Goal: Task Accomplishment & Management: Use online tool/utility

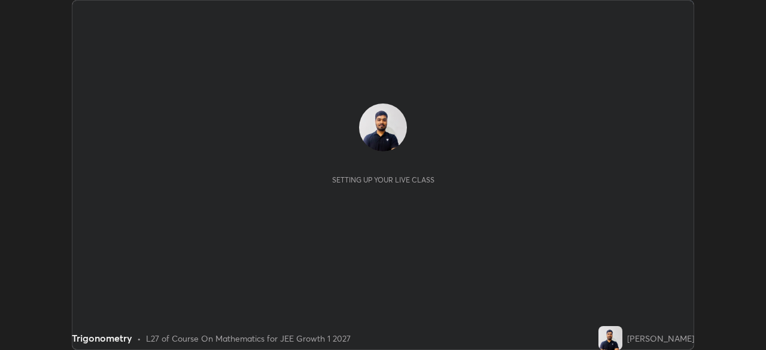
scroll to position [350, 766]
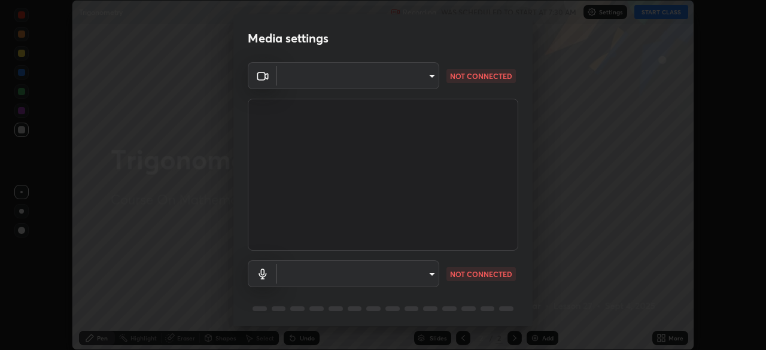
type input "749e0668deb15a5b4ed02f8be8c2450ea6d0e17749dddc72fd410e13731b58d9"
type input "default"
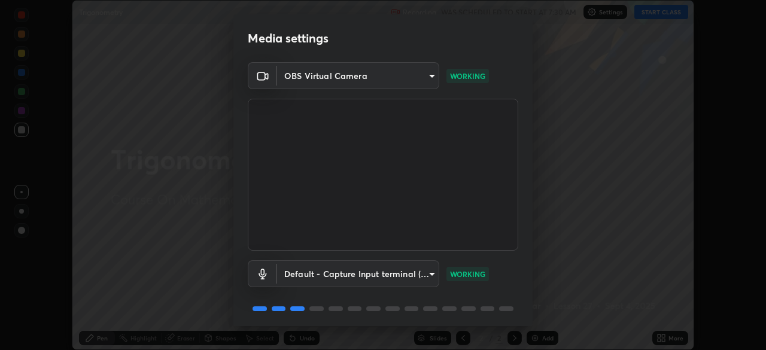
scroll to position [42, 0]
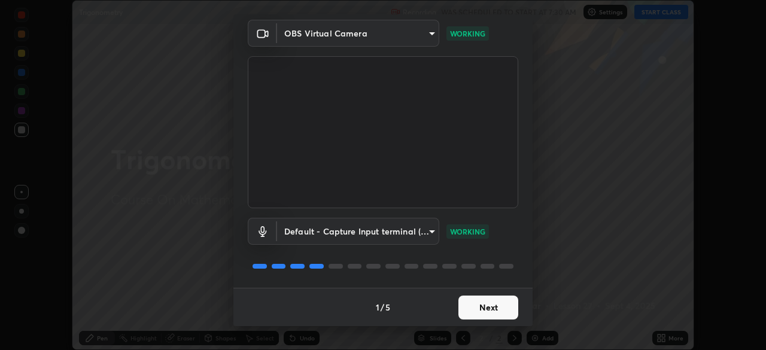
click at [491, 308] on button "Next" at bounding box center [488, 308] width 60 height 24
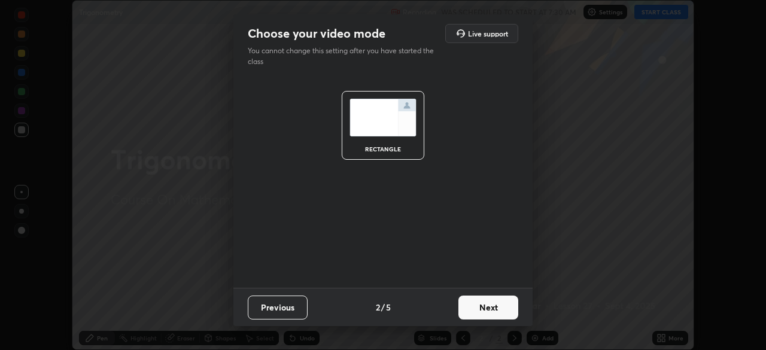
scroll to position [0, 0]
click at [487, 306] on button "Next" at bounding box center [488, 308] width 60 height 24
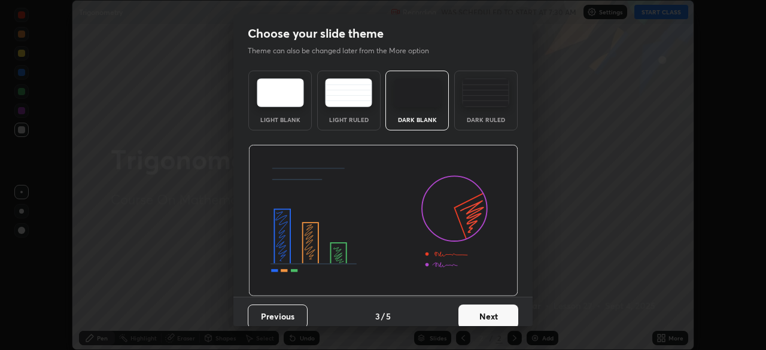
click at [488, 309] on button "Next" at bounding box center [488, 317] width 60 height 24
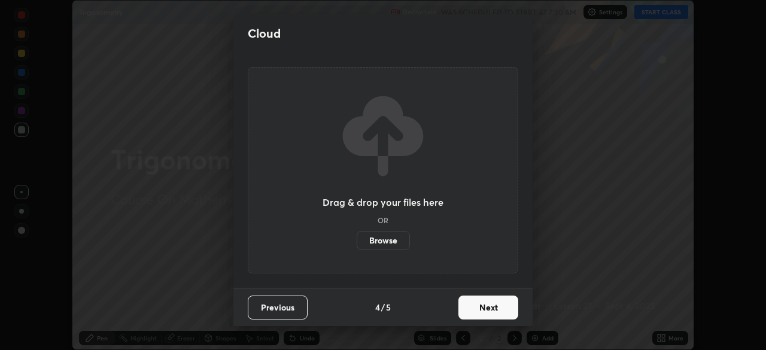
click at [493, 312] on button "Next" at bounding box center [488, 308] width 60 height 24
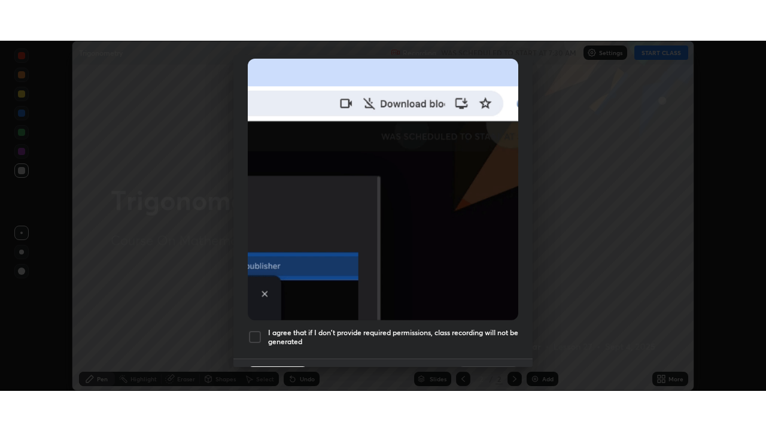
scroll to position [274, 0]
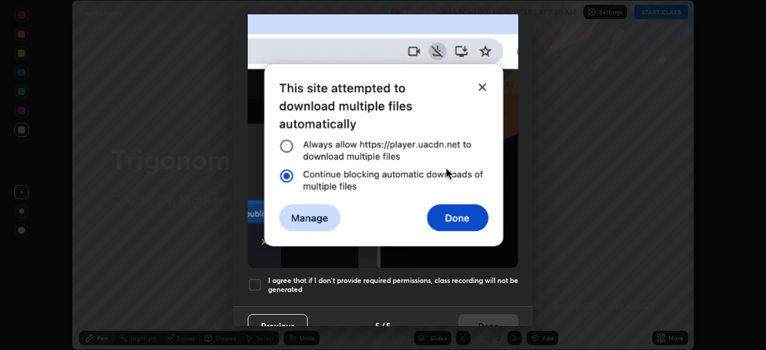
click at [485, 276] on h5 "I agree that if I don't provide required permissions, class recording will not …" at bounding box center [393, 285] width 250 height 19
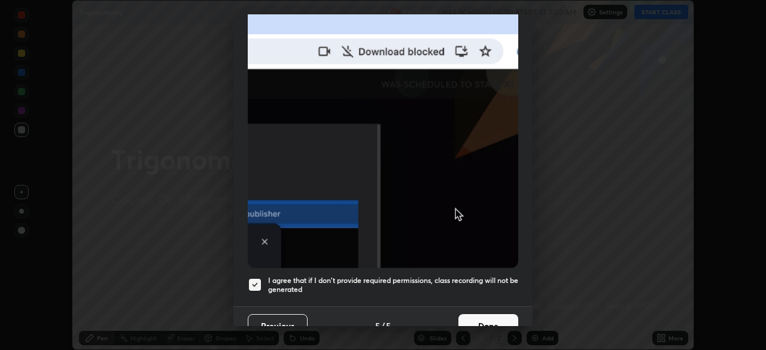
click at [497, 317] on button "Done" at bounding box center [488, 326] width 60 height 24
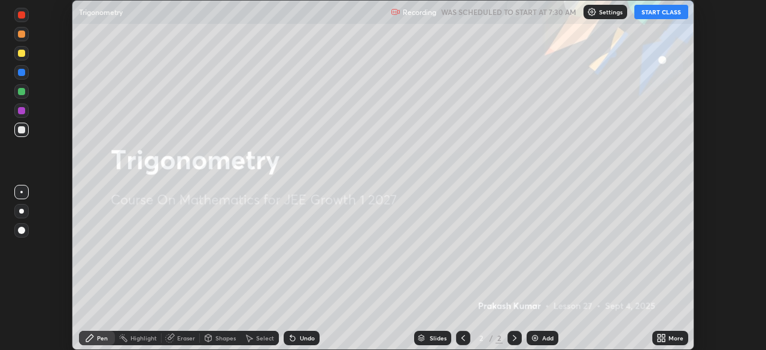
click at [658, 17] on button "START CLASS" at bounding box center [661, 12] width 54 height 14
click at [670, 338] on div "More" at bounding box center [676, 338] width 15 height 6
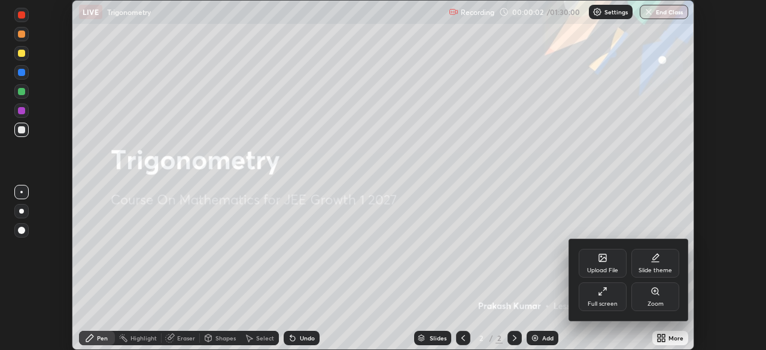
click at [596, 297] on div "Full screen" at bounding box center [603, 296] width 48 height 29
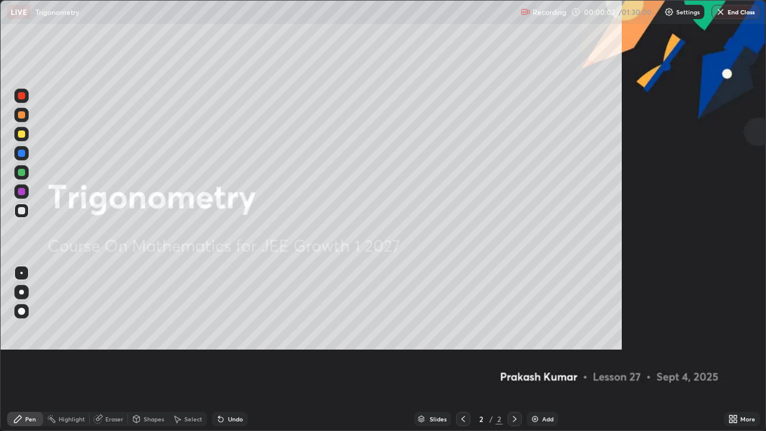
scroll to position [431, 766]
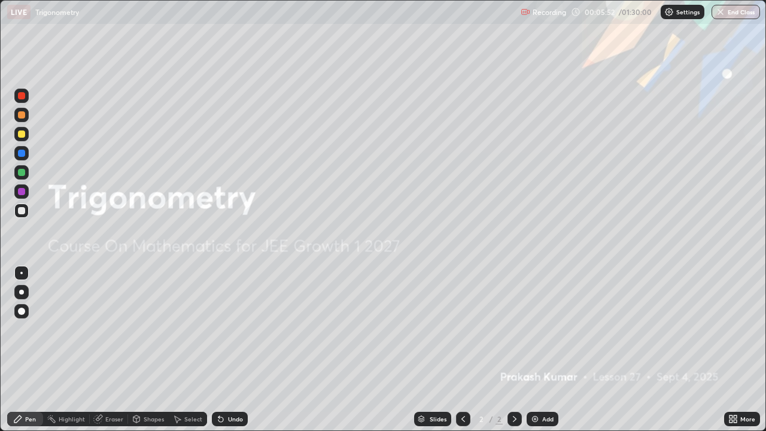
click at [543, 350] on div "Add" at bounding box center [547, 419] width 11 height 6
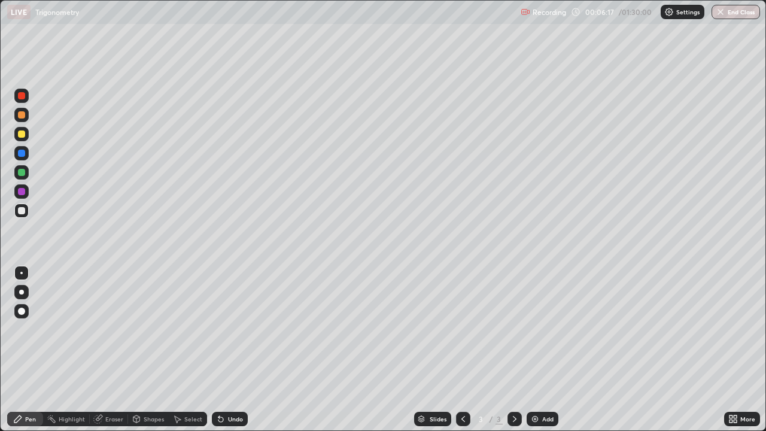
click at [147, 350] on div "Shapes" at bounding box center [154, 419] width 20 height 6
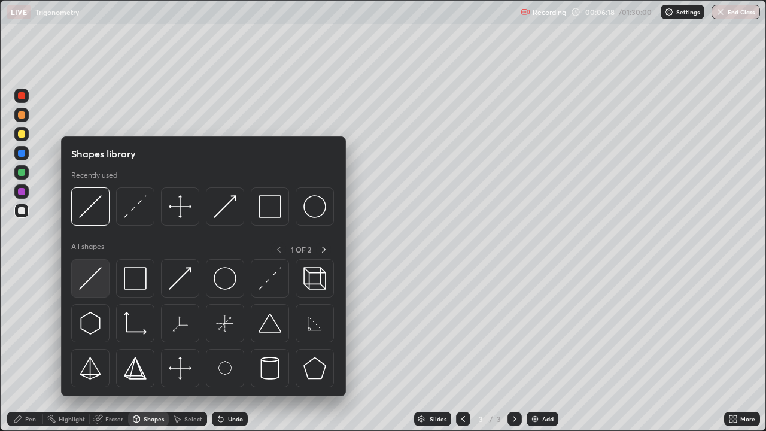
click at [93, 281] on img at bounding box center [90, 278] width 23 height 23
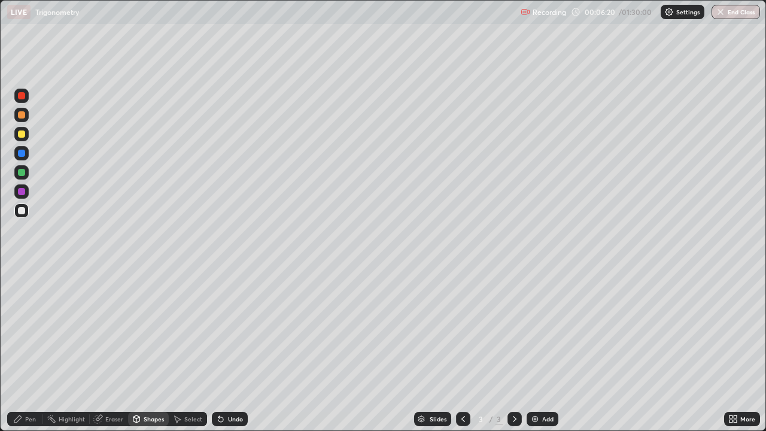
click at [37, 350] on div "Pen" at bounding box center [25, 419] width 36 height 14
click at [19, 118] on div at bounding box center [21, 114] width 7 height 7
click at [118, 350] on div "Eraser" at bounding box center [114, 419] width 18 height 6
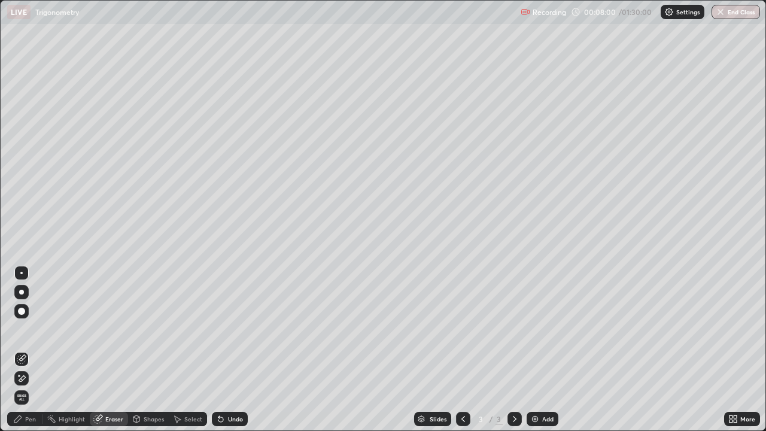
click at [32, 350] on div "Pen" at bounding box center [30, 419] width 11 height 6
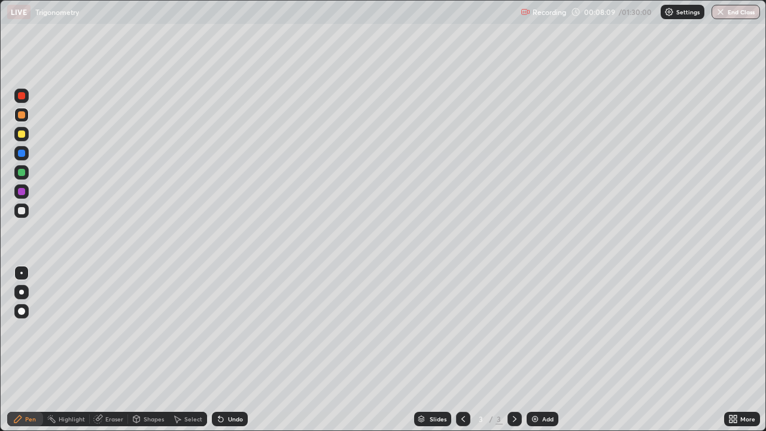
click at [155, 350] on div "Shapes" at bounding box center [154, 419] width 20 height 6
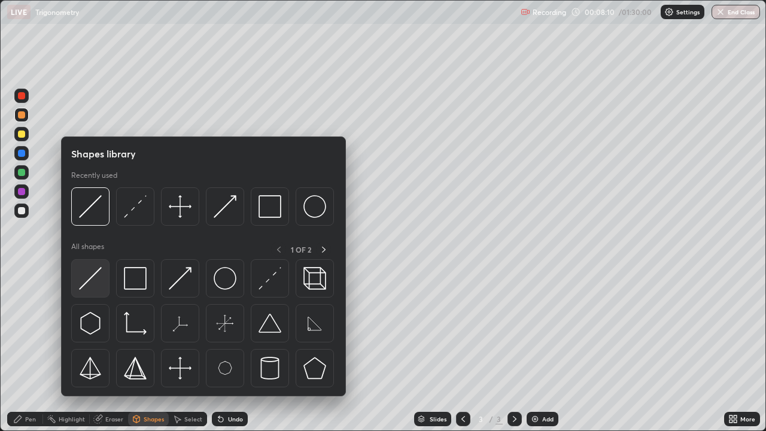
click at [99, 277] on img at bounding box center [90, 278] width 23 height 23
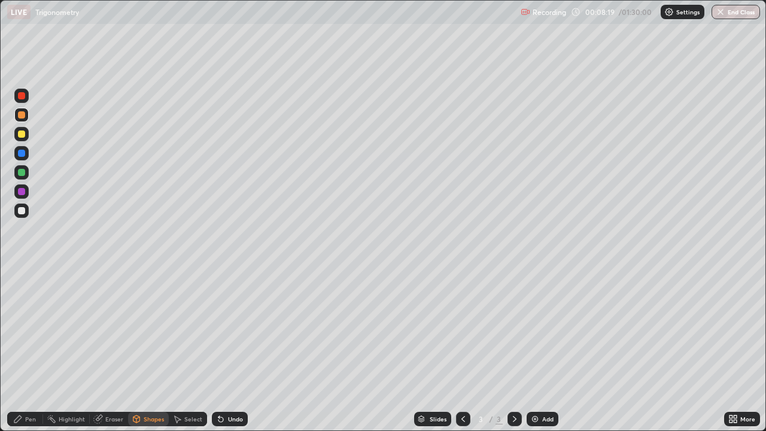
click at [228, 350] on div "Undo" at bounding box center [235, 419] width 15 height 6
click at [144, 350] on div "Shapes" at bounding box center [154, 419] width 20 height 6
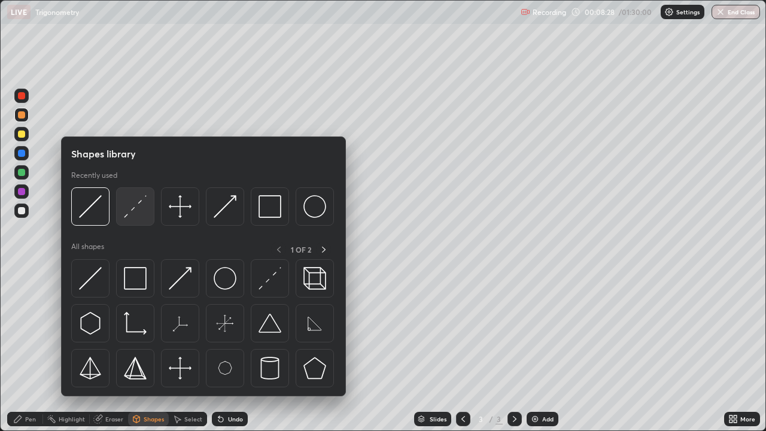
click at [136, 211] on img at bounding box center [135, 206] width 23 height 23
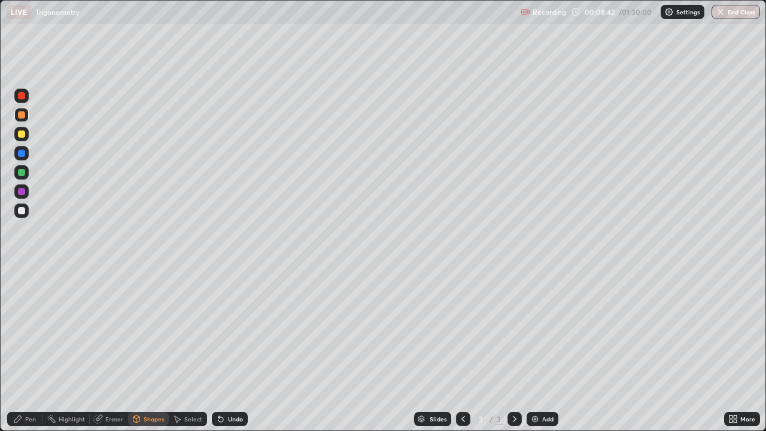
click at [145, 350] on div "Shapes" at bounding box center [148, 419] width 41 height 14
click at [23, 210] on div at bounding box center [21, 210] width 7 height 7
click at [228, 350] on div "Undo" at bounding box center [235, 419] width 15 height 6
click at [103, 350] on div "Eraser" at bounding box center [109, 419] width 38 height 14
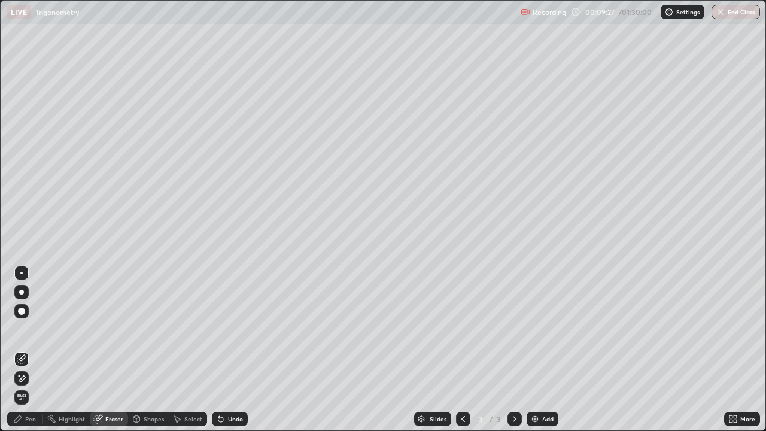
click at [23, 350] on icon at bounding box center [22, 378] width 7 height 6
click at [147, 350] on div "Shapes" at bounding box center [154, 419] width 20 height 6
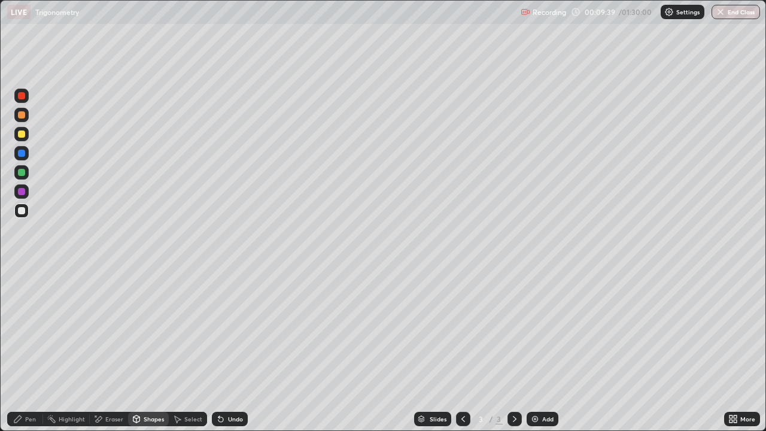
click at [22, 350] on div "Pen" at bounding box center [25, 419] width 36 height 14
click at [114, 350] on div "Eraser" at bounding box center [114, 419] width 18 height 6
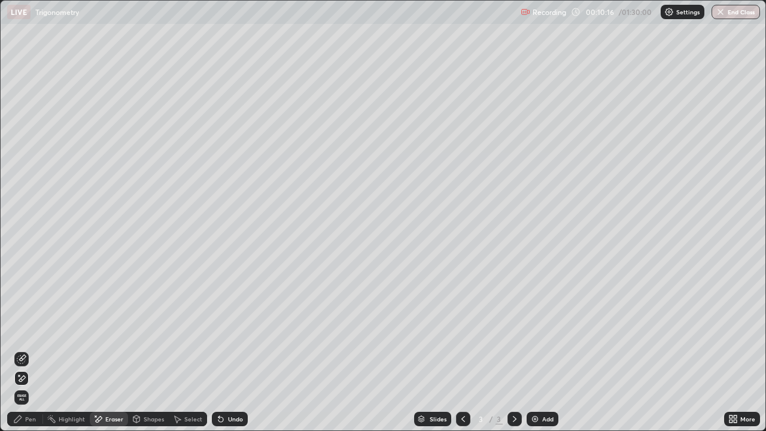
click at [542, 350] on div "Add" at bounding box center [543, 419] width 32 height 14
click at [148, 350] on div "Shapes" at bounding box center [154, 419] width 20 height 6
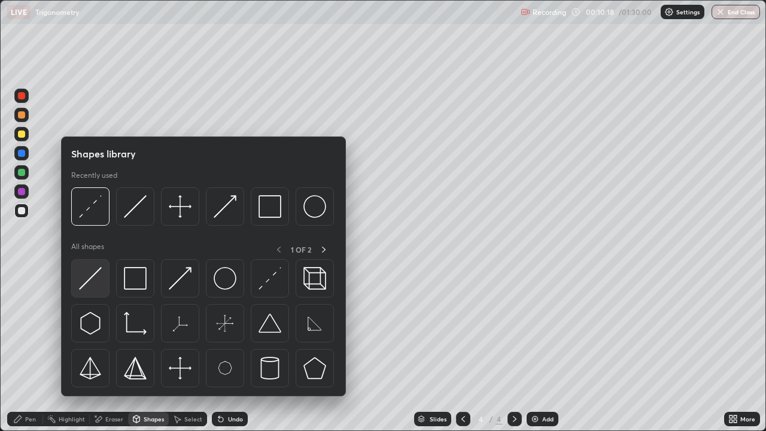
click at [98, 294] on div at bounding box center [90, 278] width 38 height 38
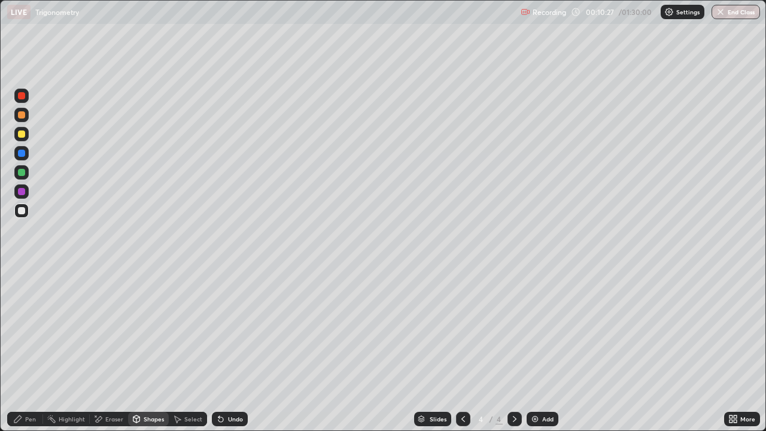
click at [27, 350] on div "Pen" at bounding box center [30, 419] width 11 height 6
click at [229, 350] on div "Undo" at bounding box center [235, 419] width 15 height 6
click at [232, 350] on div "Undo" at bounding box center [235, 419] width 15 height 6
click at [150, 350] on div "Shapes" at bounding box center [154, 419] width 20 height 6
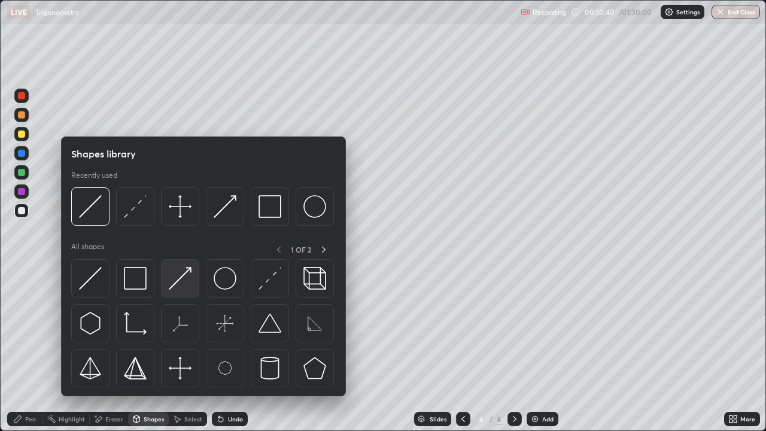
click at [184, 279] on img at bounding box center [180, 278] width 23 height 23
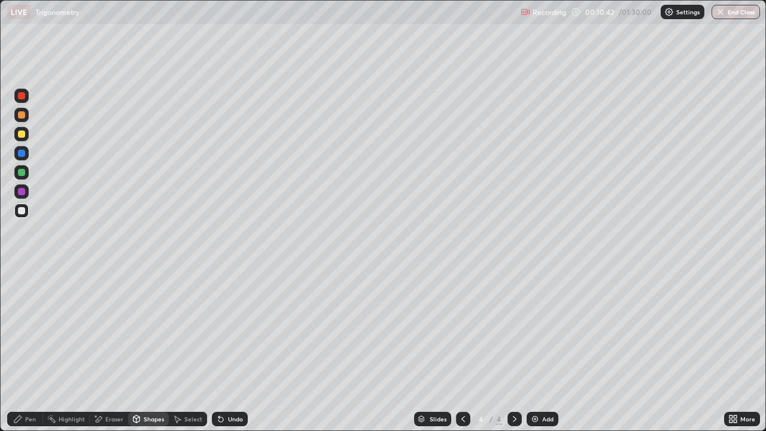
click at [22, 172] on div at bounding box center [21, 172] width 7 height 7
click at [25, 350] on div "Pen" at bounding box center [30, 419] width 11 height 6
click at [228, 350] on div "Undo" at bounding box center [235, 419] width 15 height 6
click at [26, 133] on div at bounding box center [21, 134] width 14 height 14
click at [155, 350] on div "Shapes" at bounding box center [154, 419] width 20 height 6
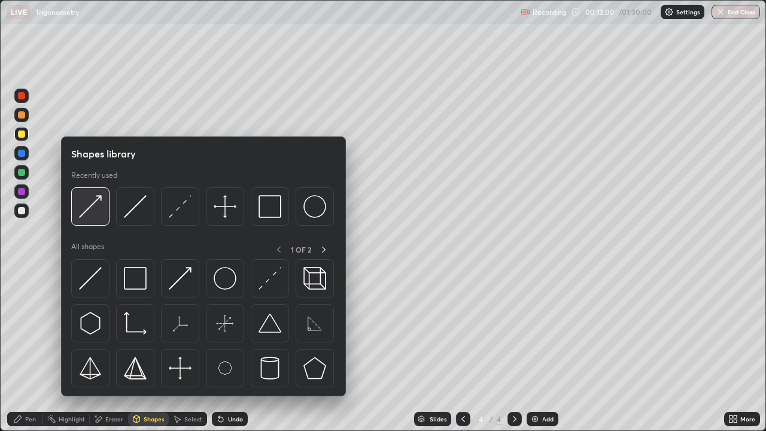
click at [98, 214] on img at bounding box center [90, 206] width 23 height 23
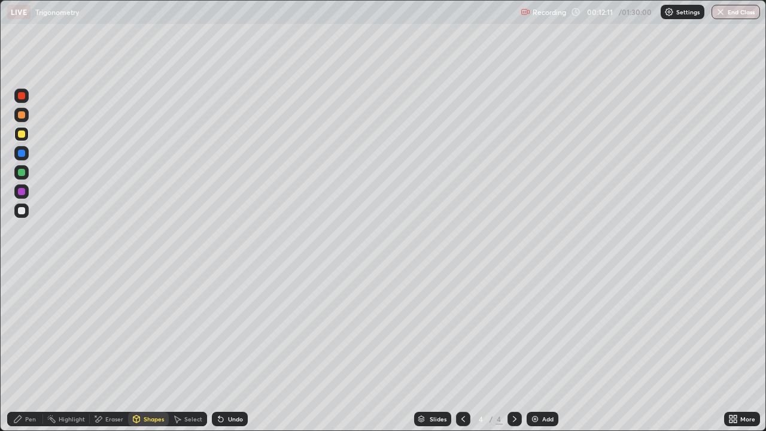
click at [24, 350] on div "Pen" at bounding box center [25, 419] width 36 height 14
click at [232, 350] on div "Undo" at bounding box center [235, 419] width 15 height 6
click at [461, 350] on icon at bounding box center [463, 419] width 4 height 6
click at [514, 350] on icon at bounding box center [515, 419] width 10 height 10
click at [545, 350] on div "Add" at bounding box center [547, 419] width 11 height 6
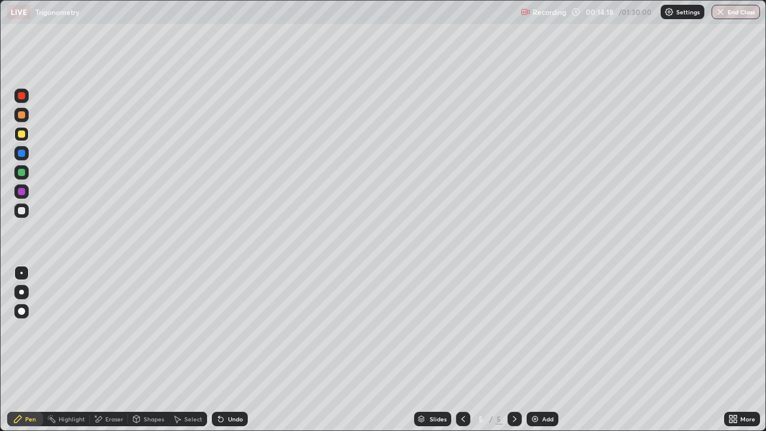
click at [224, 350] on div "Undo" at bounding box center [230, 419] width 36 height 14
click at [232, 350] on div "Undo" at bounding box center [230, 419] width 36 height 14
click at [461, 350] on icon at bounding box center [463, 419] width 10 height 10
click at [462, 350] on icon at bounding box center [463, 419] width 10 height 10
click at [514, 350] on icon at bounding box center [515, 419] width 10 height 10
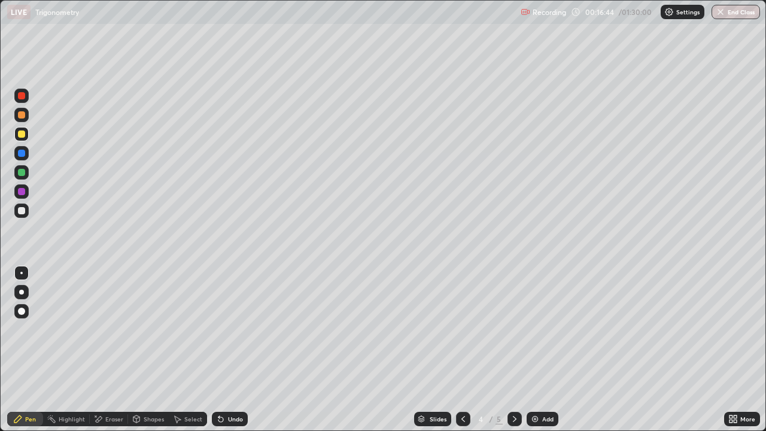
click at [514, 350] on icon at bounding box center [515, 419] width 10 height 10
click at [466, 350] on div at bounding box center [463, 419] width 14 height 14
click at [462, 350] on icon at bounding box center [463, 419] width 10 height 10
click at [113, 350] on div "Eraser" at bounding box center [114, 419] width 18 height 6
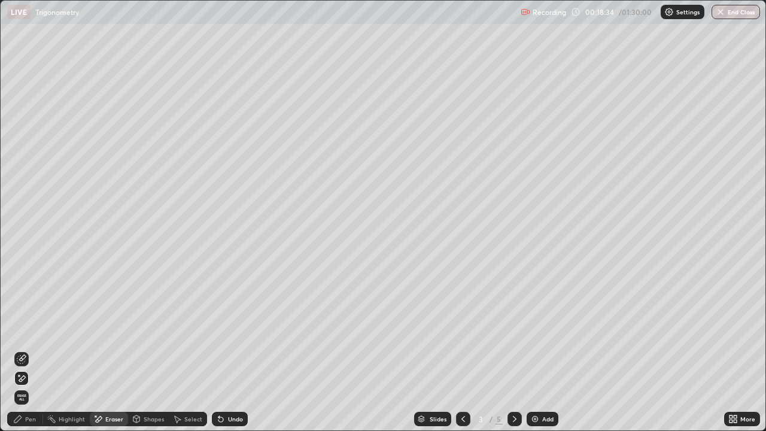
click at [31, 350] on div "Pen" at bounding box center [30, 419] width 11 height 6
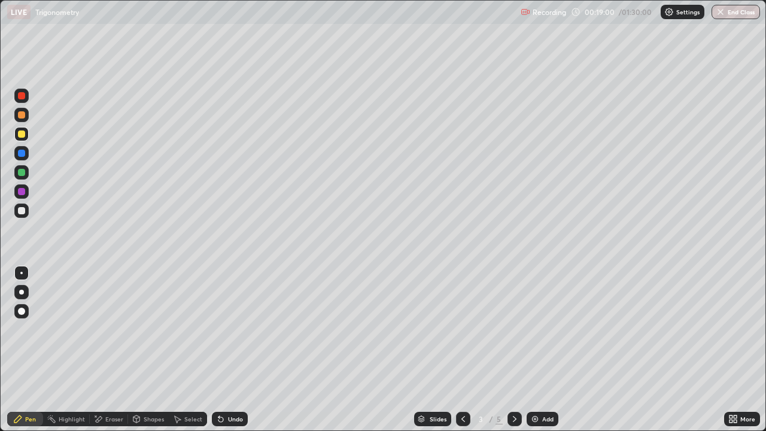
click at [108, 350] on div "Eraser" at bounding box center [114, 419] width 18 height 6
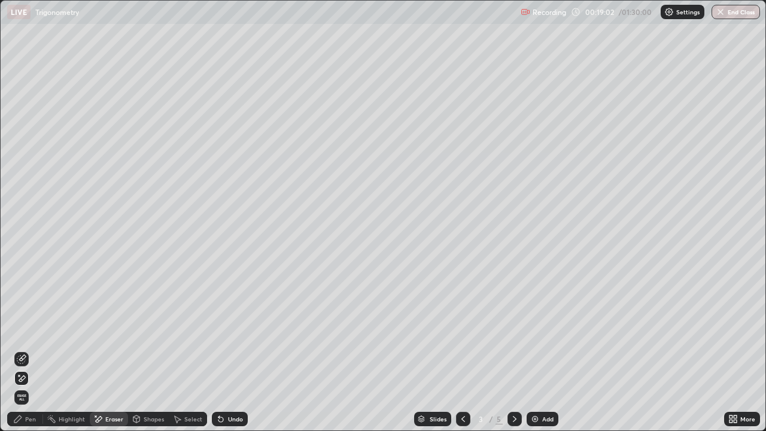
click at [234, 350] on div "Undo" at bounding box center [230, 419] width 36 height 14
click at [22, 350] on icon at bounding box center [22, 358] width 7 height 6
click at [219, 350] on icon at bounding box center [220, 419] width 5 height 5
click at [32, 350] on div "Pen" at bounding box center [30, 419] width 11 height 6
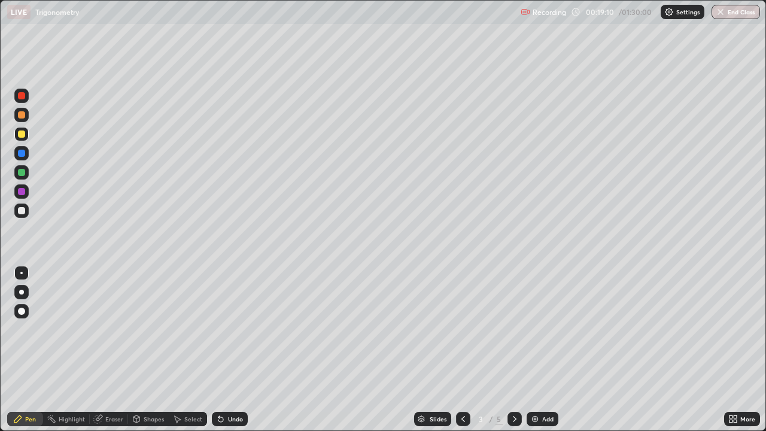
click at [108, 350] on div "Eraser" at bounding box center [114, 419] width 18 height 6
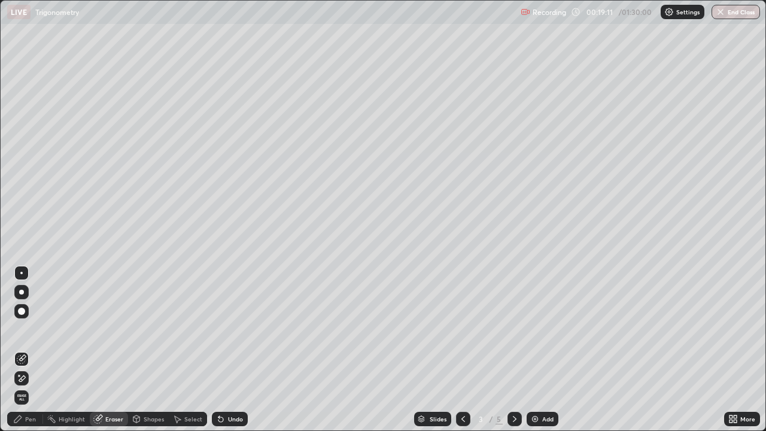
click at [25, 350] on icon at bounding box center [22, 378] width 10 height 10
click at [221, 350] on icon at bounding box center [221, 419] width 10 height 10
click at [219, 350] on icon at bounding box center [220, 419] width 5 height 5
click at [232, 350] on div "Undo" at bounding box center [235, 419] width 15 height 6
click at [229, 350] on div "Undo" at bounding box center [230, 419] width 36 height 14
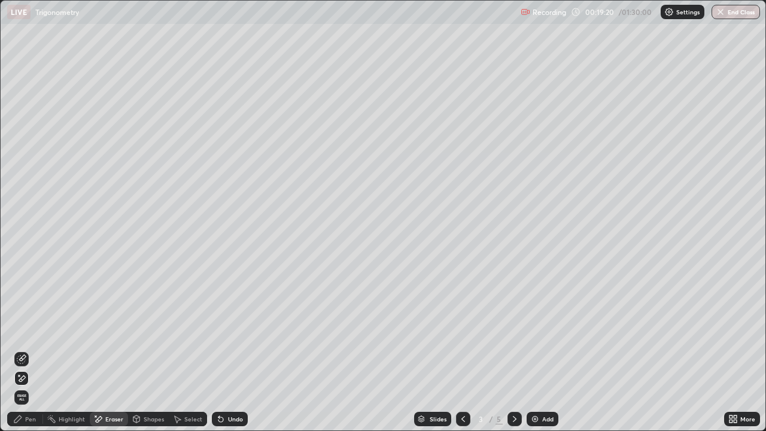
click at [235, 350] on div "Undo" at bounding box center [235, 419] width 15 height 6
click at [28, 350] on div "Pen" at bounding box center [25, 419] width 36 height 14
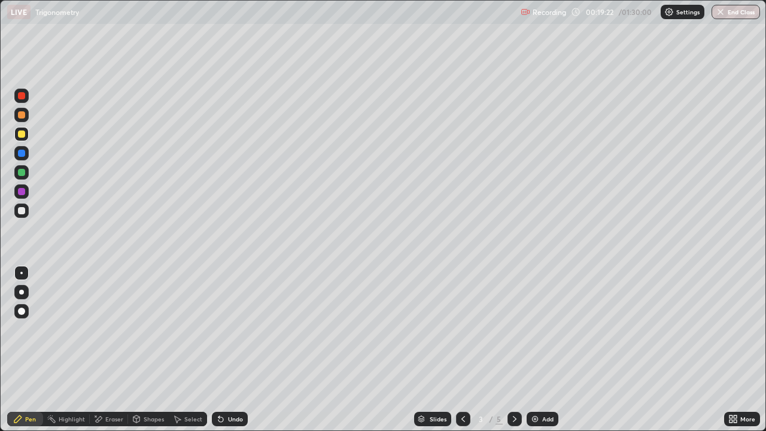
click at [28, 350] on div "Pen" at bounding box center [30, 419] width 11 height 6
click at [111, 350] on div "Eraser" at bounding box center [114, 419] width 18 height 6
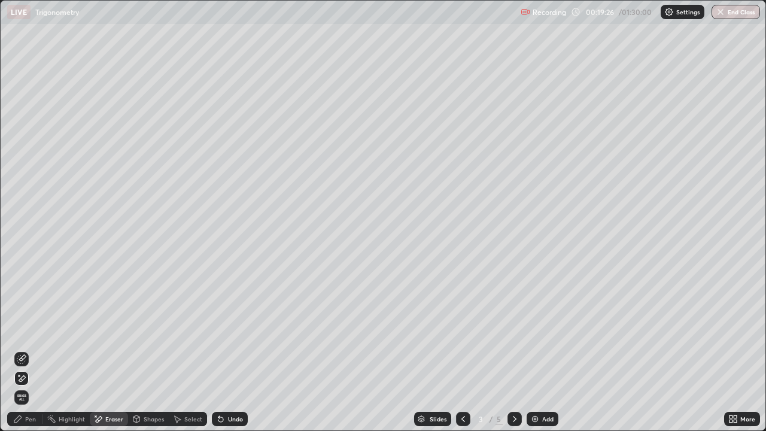
click at [227, 350] on div "Undo" at bounding box center [230, 419] width 36 height 14
click at [228, 350] on div "Undo" at bounding box center [235, 419] width 15 height 6
click at [24, 350] on icon at bounding box center [22, 359] width 10 height 10
click at [512, 350] on div at bounding box center [515, 419] width 14 height 14
click at [32, 350] on div "Pen" at bounding box center [30, 419] width 11 height 6
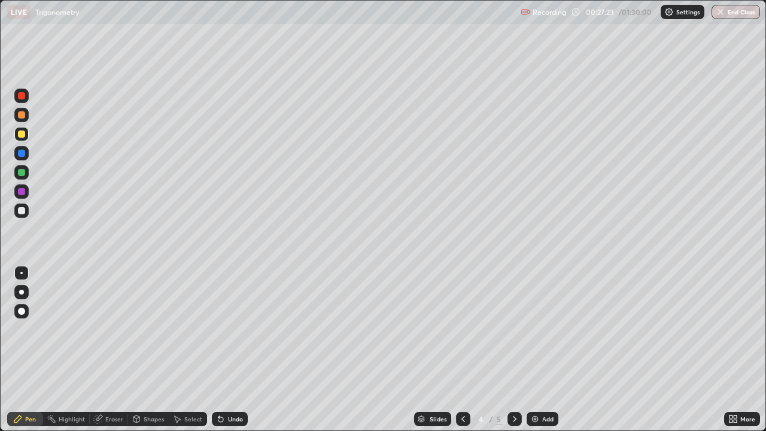
click at [508, 350] on div at bounding box center [515, 419] width 14 height 14
click at [111, 350] on div "Eraser" at bounding box center [114, 419] width 18 height 6
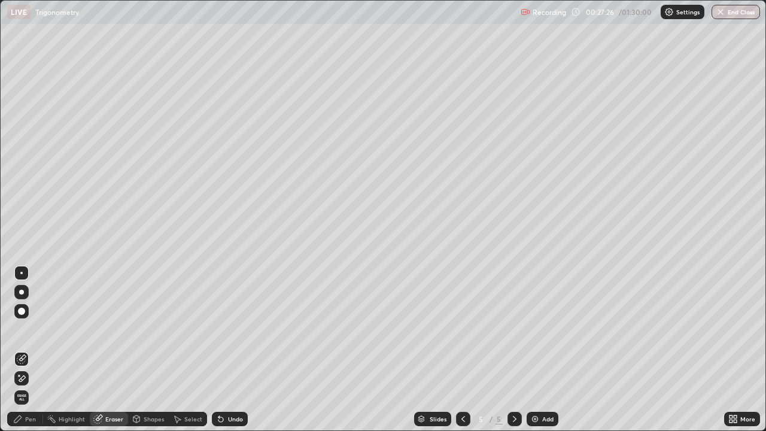
click at [19, 350] on icon at bounding box center [19, 375] width 1 height 1
click at [34, 350] on div "Pen" at bounding box center [25, 419] width 36 height 14
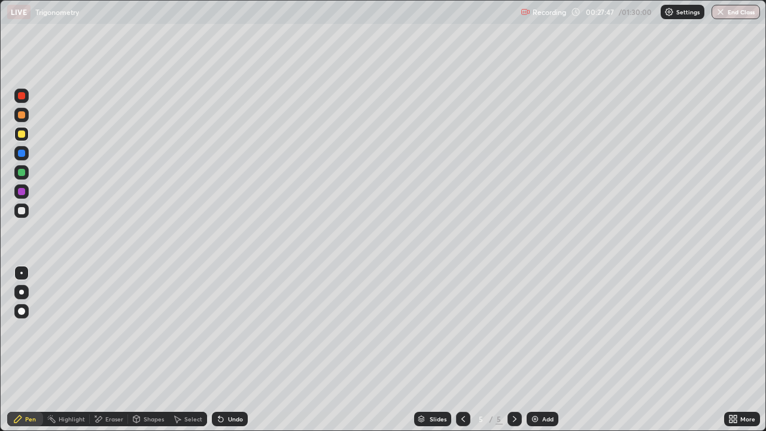
click at [22, 211] on div at bounding box center [21, 210] width 7 height 7
click at [231, 350] on div "Undo" at bounding box center [235, 419] width 15 height 6
click at [462, 350] on icon at bounding box center [463, 419] width 10 height 10
click at [467, 350] on div at bounding box center [463, 419] width 14 height 14
click at [516, 350] on icon at bounding box center [515, 419] width 10 height 10
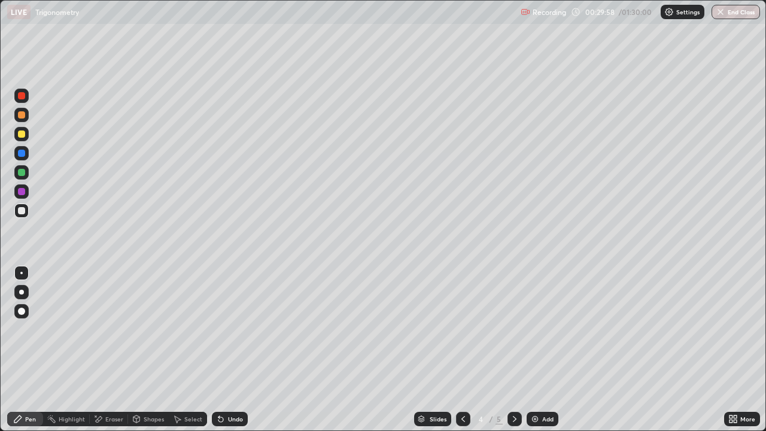
click at [514, 350] on icon at bounding box center [515, 419] width 4 height 6
click at [156, 350] on div "Shapes" at bounding box center [154, 419] width 20 height 6
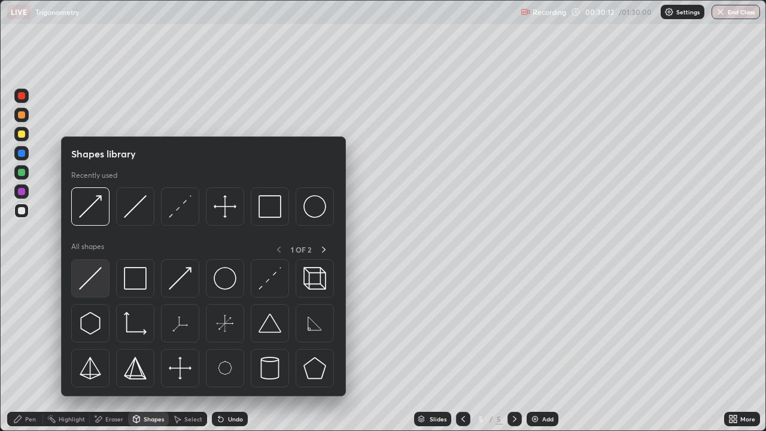
click at [100, 278] on img at bounding box center [90, 278] width 23 height 23
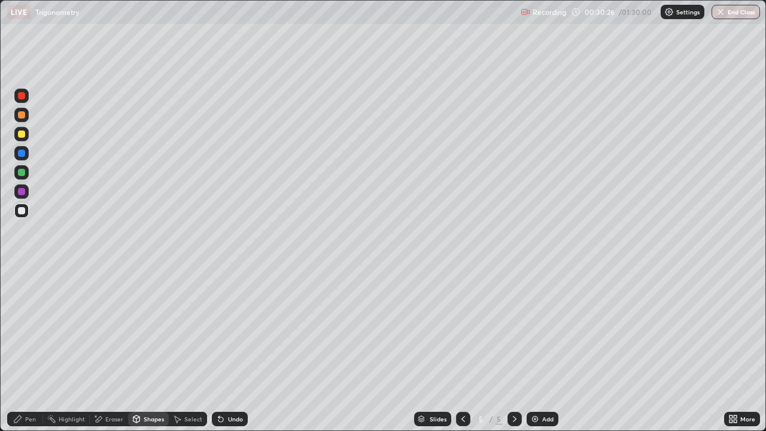
click at [147, 350] on div "Shapes" at bounding box center [154, 419] width 20 height 6
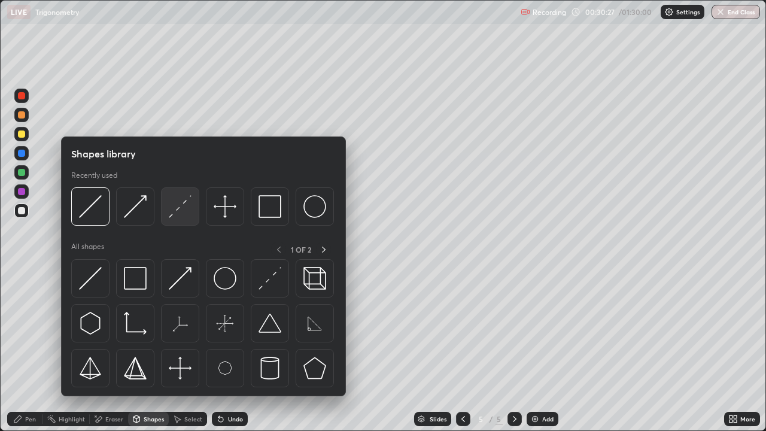
click at [188, 215] on img at bounding box center [180, 206] width 23 height 23
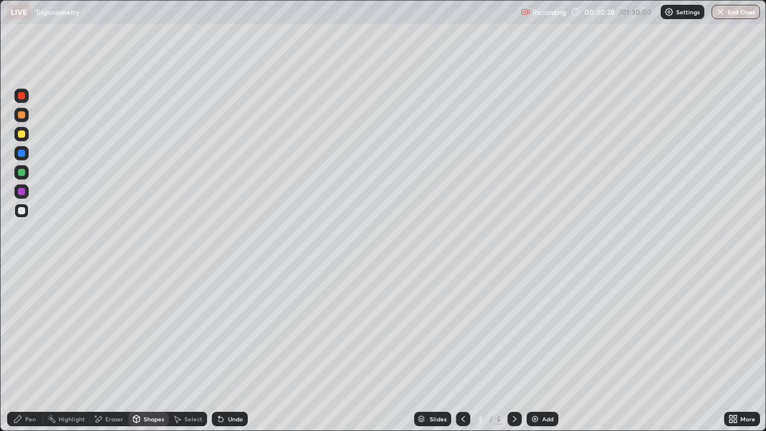
click at [25, 166] on div at bounding box center [21, 172] width 14 height 14
click at [238, 350] on div "Undo" at bounding box center [235, 419] width 15 height 6
click at [239, 350] on div "Undo" at bounding box center [230, 419] width 36 height 14
click at [226, 350] on div "Undo" at bounding box center [230, 419] width 36 height 14
click at [232, 350] on div "Undo" at bounding box center [235, 419] width 15 height 6
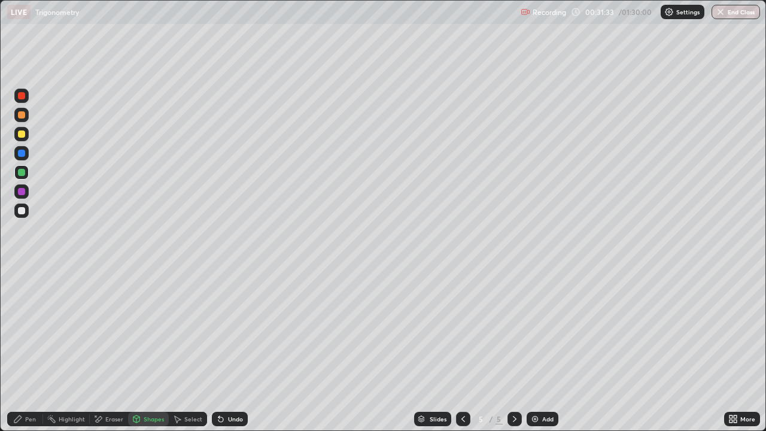
click at [24, 350] on div "Pen" at bounding box center [25, 419] width 36 height 14
click at [26, 210] on div at bounding box center [21, 210] width 14 height 14
click at [113, 350] on div "Eraser" at bounding box center [114, 419] width 18 height 6
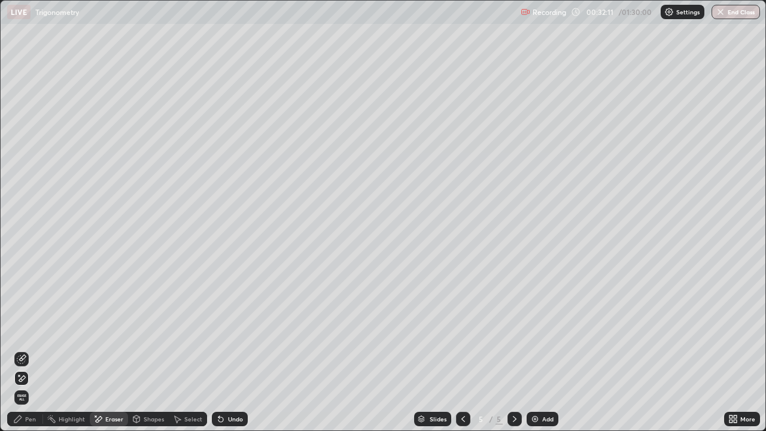
click at [229, 350] on div "Undo" at bounding box center [230, 419] width 36 height 14
click at [232, 350] on div "Undo" at bounding box center [230, 419] width 36 height 14
click at [231, 350] on div "Undo" at bounding box center [230, 419] width 36 height 14
click at [238, 350] on div "Undo" at bounding box center [230, 419] width 36 height 14
click at [23, 350] on div "Pen" at bounding box center [25, 419] width 36 height 14
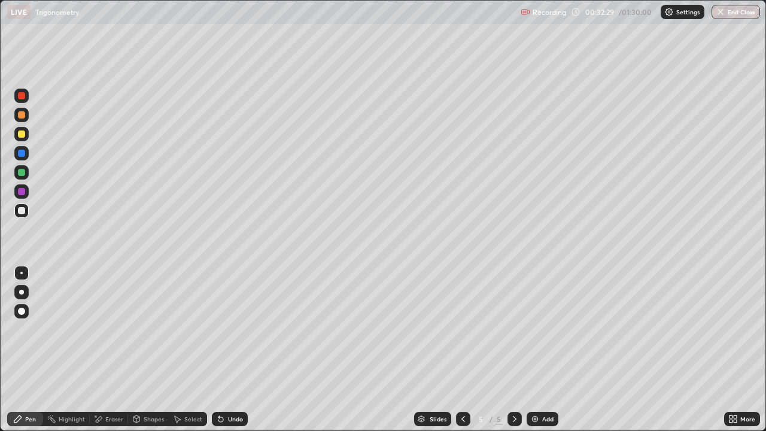
click at [23, 136] on div at bounding box center [21, 133] width 7 height 7
click at [147, 350] on div "Shapes" at bounding box center [148, 419] width 41 height 14
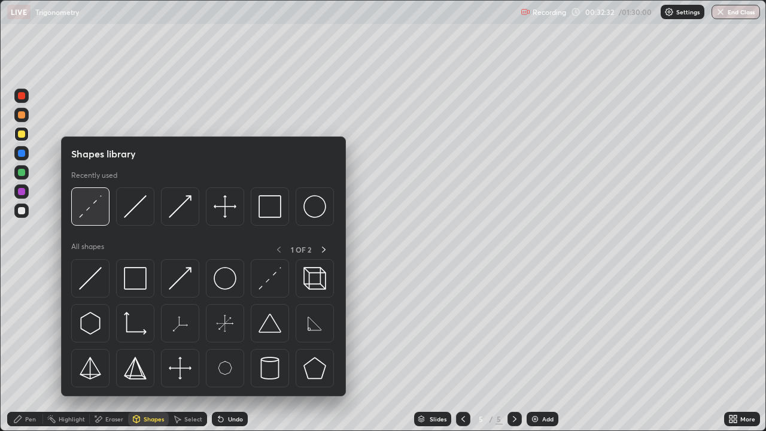
click at [89, 210] on img at bounding box center [90, 206] width 23 height 23
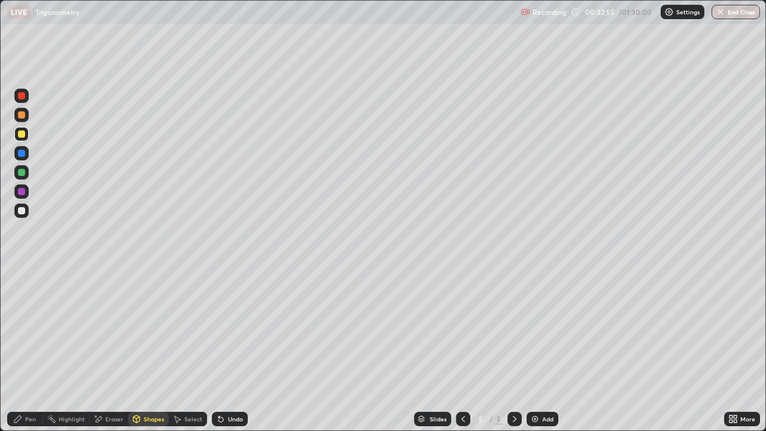
click at [20, 350] on icon at bounding box center [18, 419] width 10 height 10
click at [20, 115] on div at bounding box center [21, 114] width 7 height 7
click at [460, 350] on div at bounding box center [463, 419] width 14 height 14
click at [462, 350] on icon at bounding box center [463, 419] width 10 height 10
click at [514, 350] on icon at bounding box center [515, 419] width 10 height 10
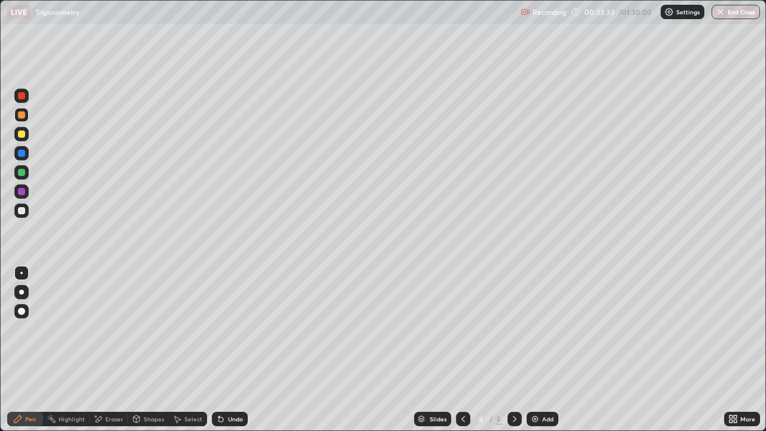
click at [511, 350] on icon at bounding box center [515, 419] width 10 height 10
click at [230, 350] on div "Undo" at bounding box center [235, 419] width 15 height 6
click at [228, 350] on div "Undo" at bounding box center [230, 419] width 36 height 14
click at [460, 350] on div at bounding box center [463, 419] width 14 height 14
click at [460, 350] on icon at bounding box center [463, 419] width 10 height 10
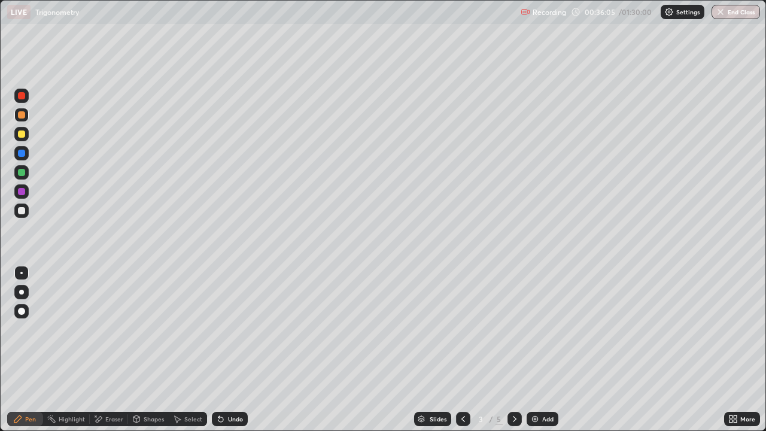
click at [517, 350] on icon at bounding box center [515, 419] width 10 height 10
click at [514, 350] on icon at bounding box center [515, 419] width 4 height 6
click at [543, 350] on div "Add" at bounding box center [547, 419] width 11 height 6
click at [22, 211] on div at bounding box center [21, 210] width 7 height 7
click at [117, 350] on div "Eraser" at bounding box center [109, 419] width 38 height 14
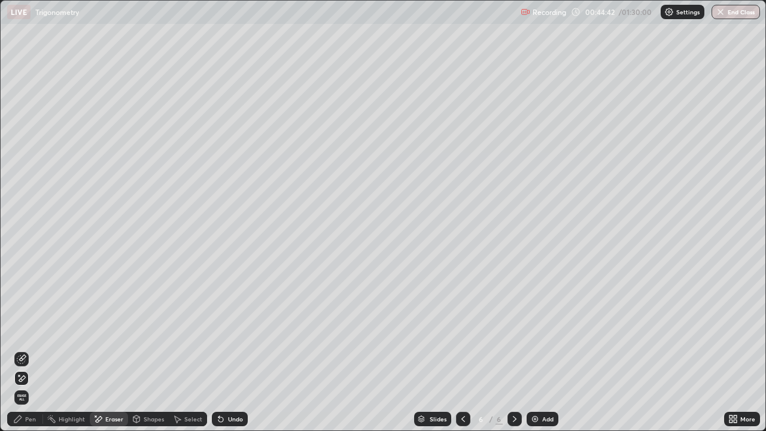
click at [227, 350] on div "Undo" at bounding box center [230, 419] width 36 height 14
click at [229, 350] on div "Undo" at bounding box center [230, 419] width 36 height 14
click at [31, 350] on div "Pen" at bounding box center [30, 419] width 11 height 6
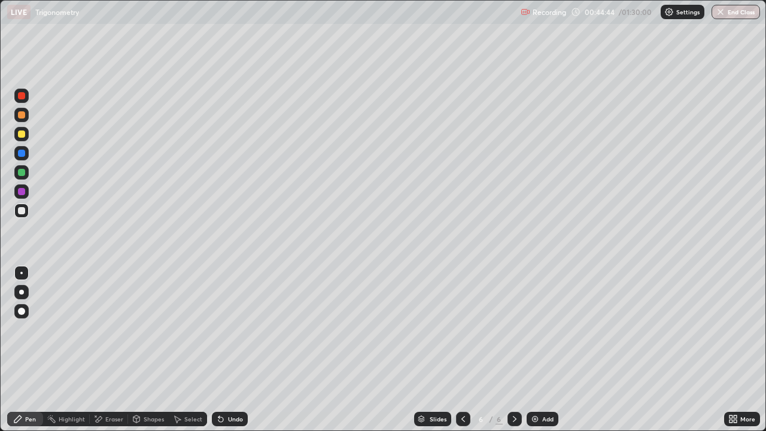
click at [74, 350] on div "Highlight" at bounding box center [66, 419] width 47 height 14
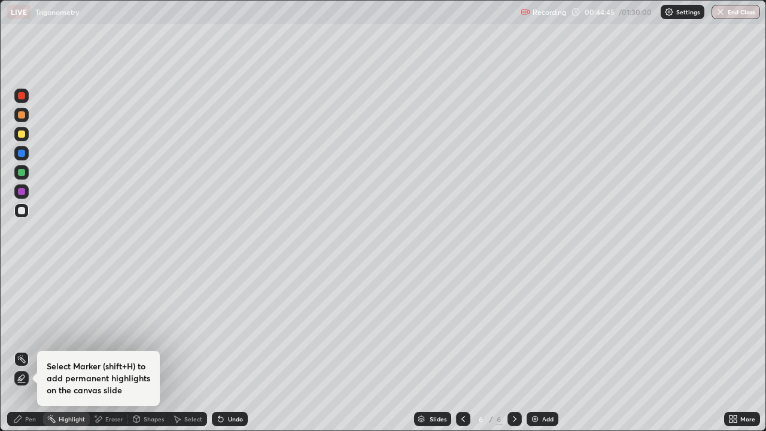
click at [116, 350] on div "Eraser" at bounding box center [114, 419] width 18 height 6
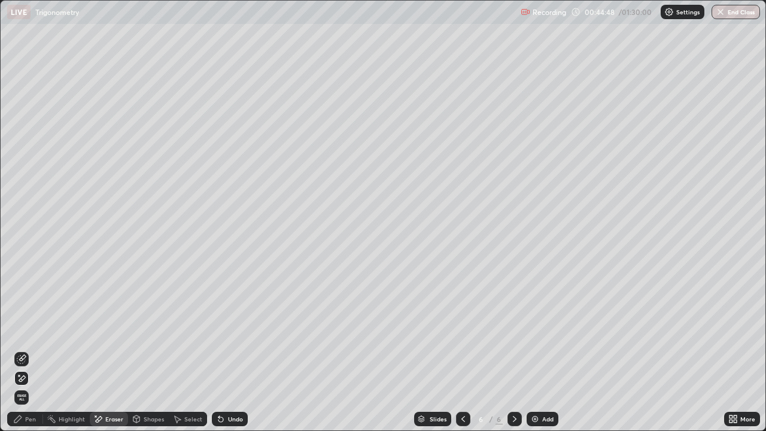
click at [25, 350] on div "Pen" at bounding box center [30, 419] width 11 height 6
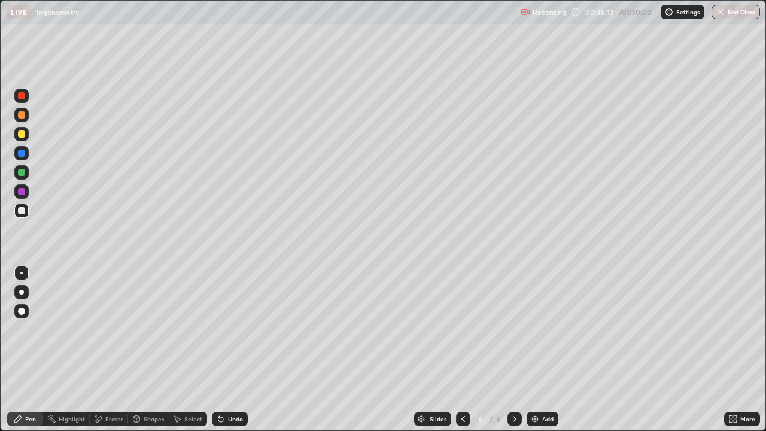
click at [190, 350] on div "Select" at bounding box center [193, 419] width 18 height 6
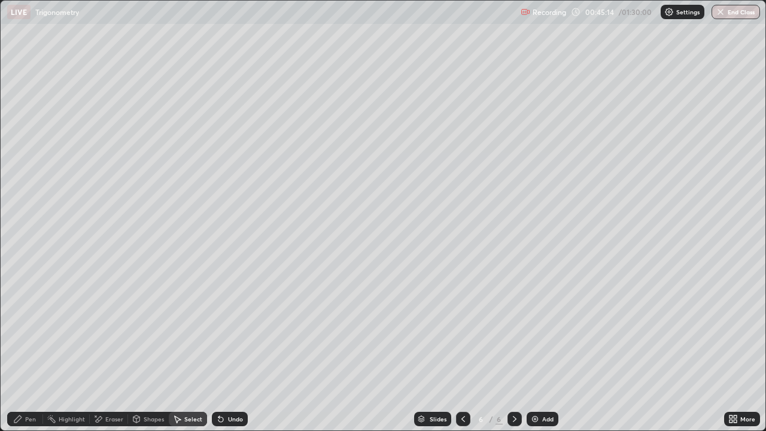
click at [146, 350] on div "Shapes" at bounding box center [148, 419] width 41 height 14
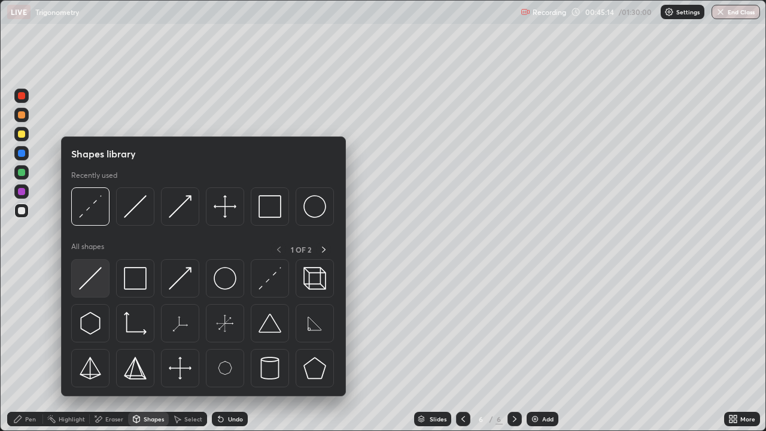
click at [98, 284] on img at bounding box center [90, 278] width 23 height 23
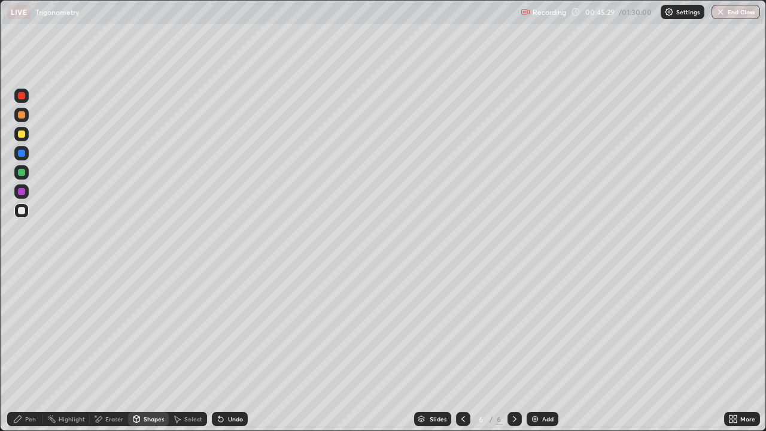
click at [144, 350] on div "Shapes" at bounding box center [148, 419] width 41 height 14
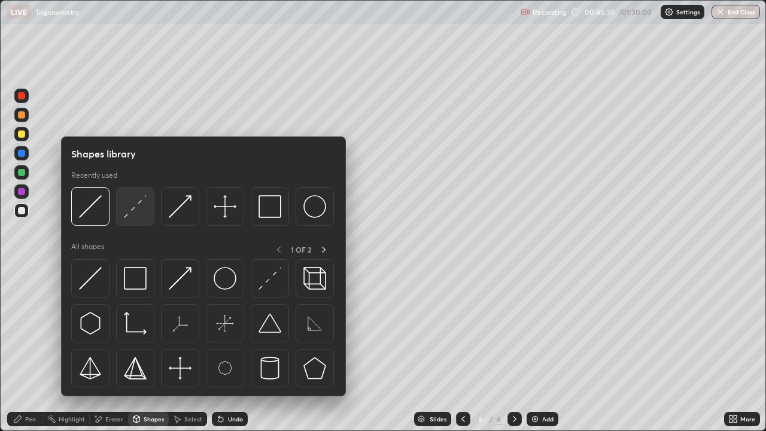
click at [136, 207] on img at bounding box center [135, 206] width 23 height 23
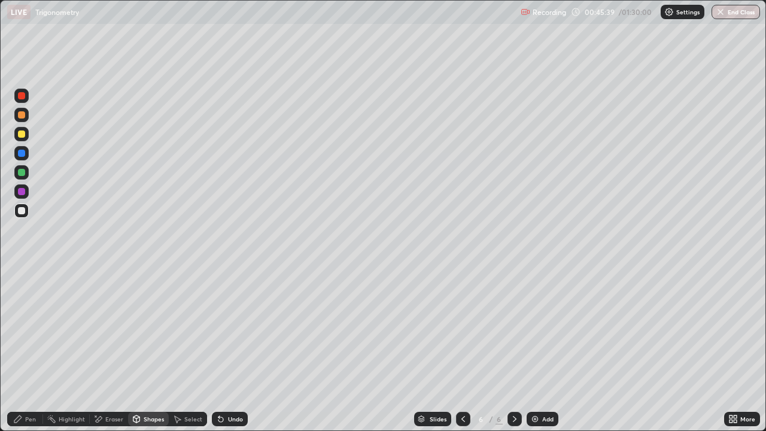
click at [224, 350] on div "Undo" at bounding box center [230, 419] width 36 height 14
click at [229, 350] on div "Undo" at bounding box center [230, 419] width 36 height 14
click at [220, 350] on icon at bounding box center [220, 419] width 5 height 5
click at [228, 350] on div "Undo" at bounding box center [230, 419] width 36 height 14
click at [228, 350] on div "Undo" at bounding box center [235, 419] width 15 height 6
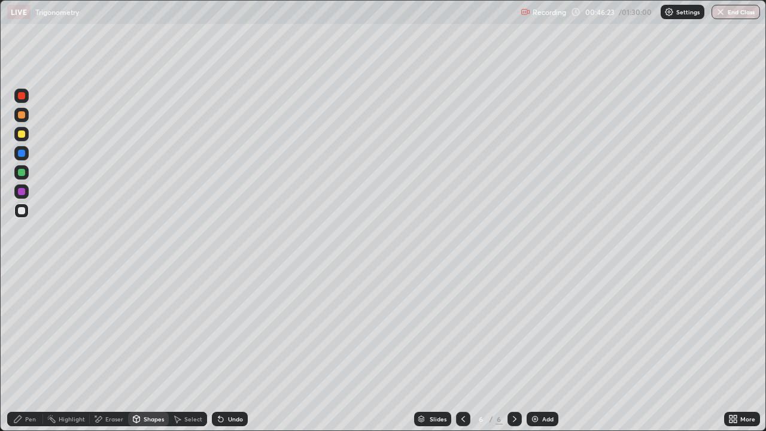
click at [23, 350] on div "Pen" at bounding box center [25, 419] width 36 height 14
click at [224, 350] on div "Undo" at bounding box center [230, 419] width 36 height 14
click at [153, 350] on div "Shapes" at bounding box center [154, 419] width 20 height 6
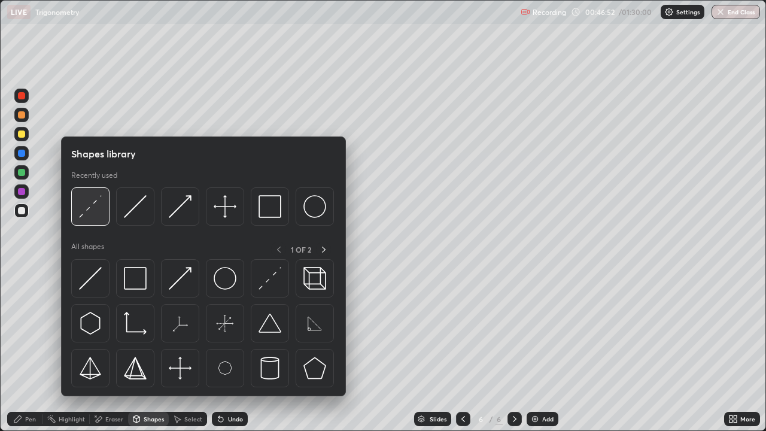
click at [95, 210] on img at bounding box center [90, 206] width 23 height 23
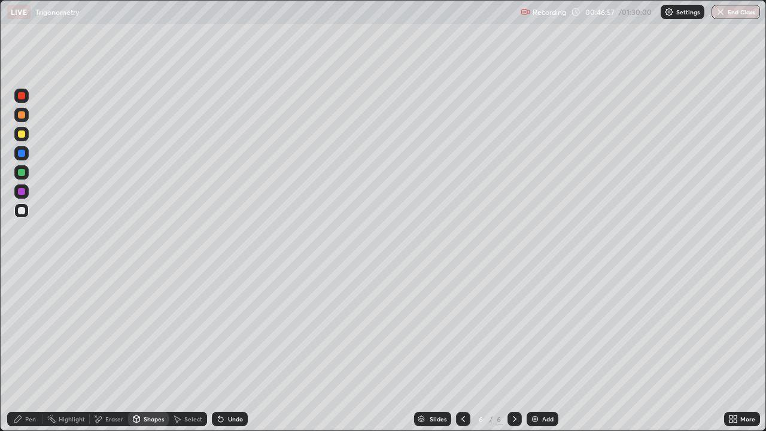
click at [30, 350] on div "Pen" at bounding box center [25, 419] width 36 height 14
click at [148, 350] on div "Shapes" at bounding box center [148, 419] width 41 height 14
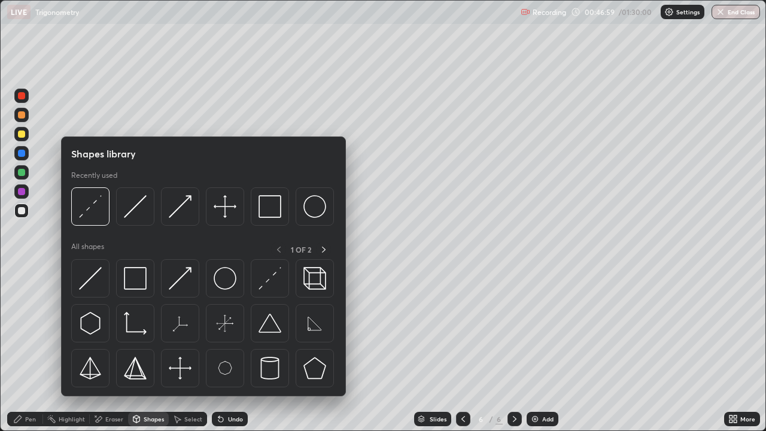
click at [148, 350] on div "Shapes" at bounding box center [154, 419] width 20 height 6
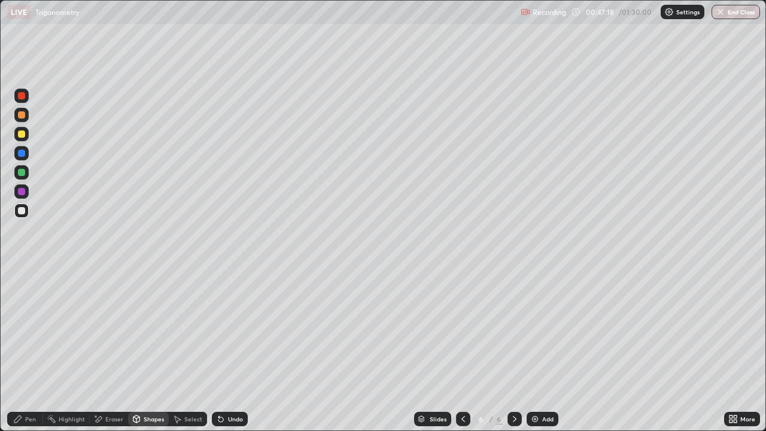
click at [26, 172] on div at bounding box center [21, 172] width 14 height 14
click at [236, 350] on div "Undo" at bounding box center [235, 419] width 15 height 6
click at [22, 114] on div at bounding box center [21, 114] width 7 height 7
click at [233, 350] on div "Undo" at bounding box center [235, 419] width 15 height 6
click at [29, 350] on div "Pen" at bounding box center [30, 419] width 11 height 6
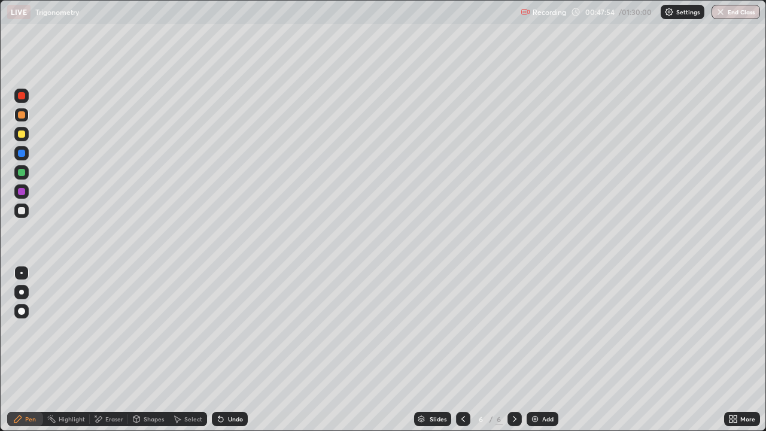
click at [19, 132] on div at bounding box center [21, 133] width 7 height 7
click at [229, 350] on div "Undo" at bounding box center [230, 419] width 36 height 14
click at [232, 350] on div "Undo" at bounding box center [230, 419] width 36 height 14
click at [235, 350] on div "Undo" at bounding box center [235, 419] width 15 height 6
click at [231, 350] on div "Undo" at bounding box center [235, 419] width 15 height 6
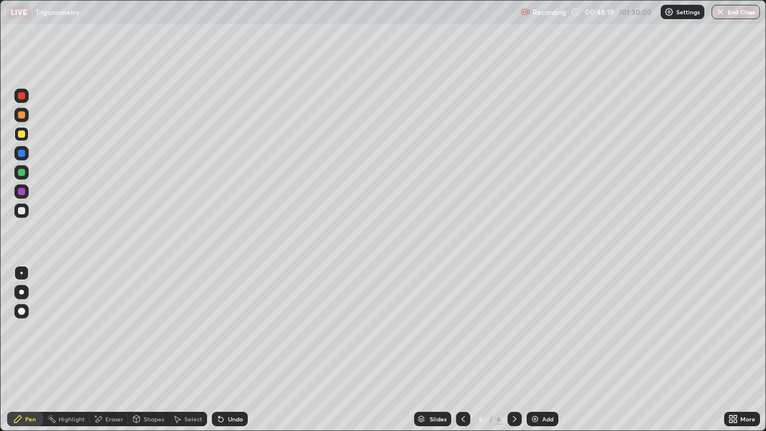
click at [183, 350] on div "Select" at bounding box center [188, 419] width 38 height 14
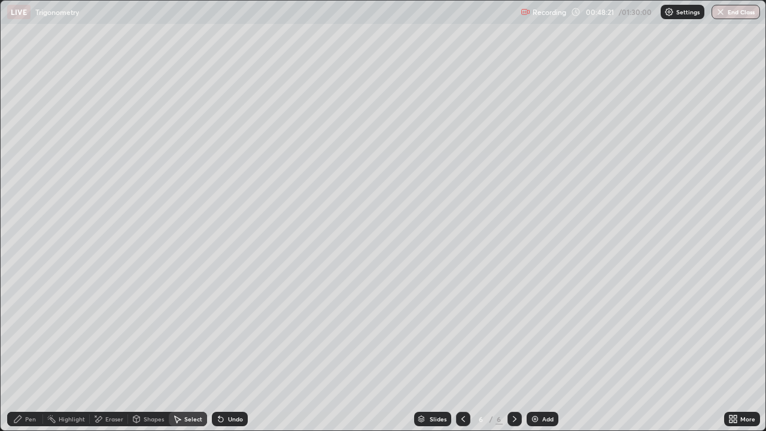
click at [225, 350] on div "Undo" at bounding box center [230, 419] width 36 height 14
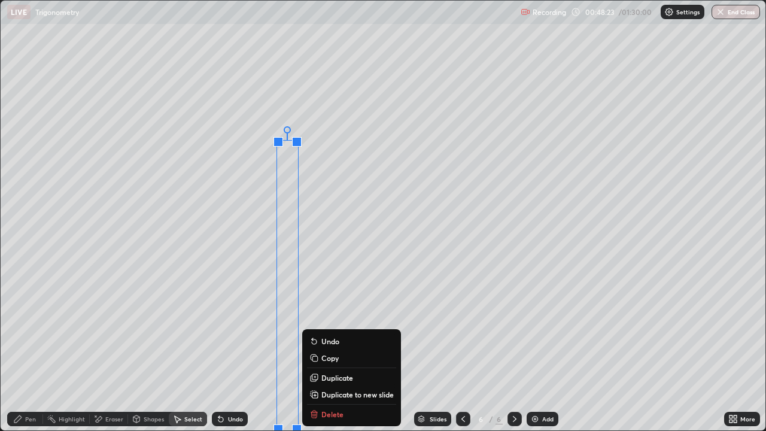
click at [25, 350] on div "Pen" at bounding box center [25, 419] width 36 height 14
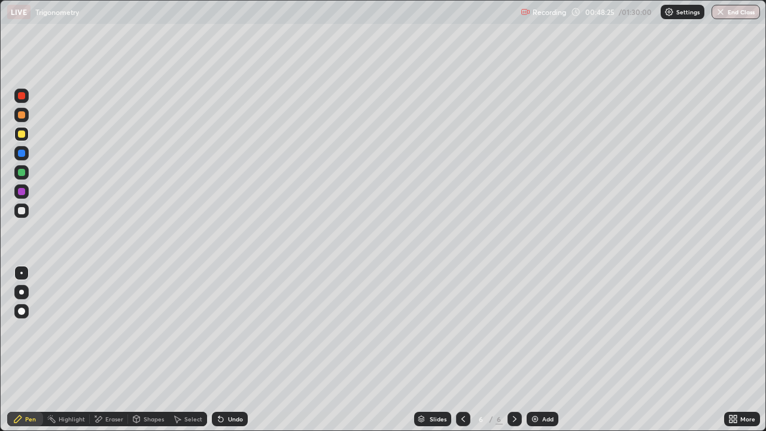
click at [232, 350] on div "Undo" at bounding box center [235, 419] width 15 height 6
click at [224, 350] on div "Undo" at bounding box center [230, 419] width 36 height 14
click at [236, 350] on div "Undo" at bounding box center [230, 419] width 36 height 14
click at [238, 350] on div "Undo" at bounding box center [230, 419] width 36 height 14
click at [231, 350] on div "Undo" at bounding box center [235, 419] width 15 height 6
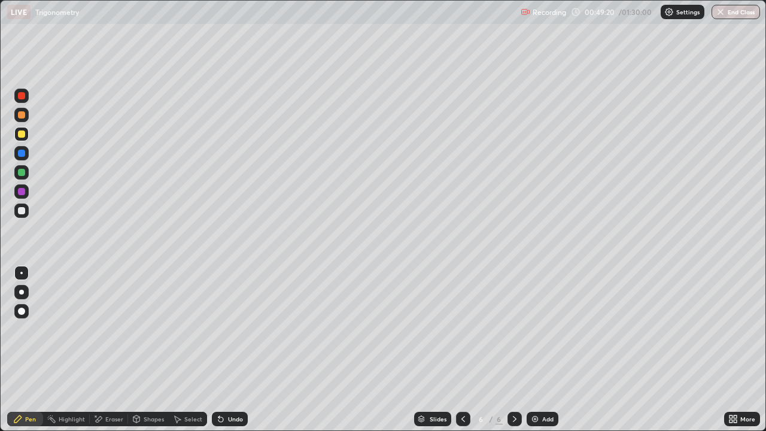
click at [229, 350] on div "Undo" at bounding box center [235, 419] width 15 height 6
click at [228, 350] on div "Undo" at bounding box center [235, 419] width 15 height 6
click at [549, 350] on div "Add" at bounding box center [547, 419] width 11 height 6
click at [27, 215] on div at bounding box center [21, 210] width 14 height 14
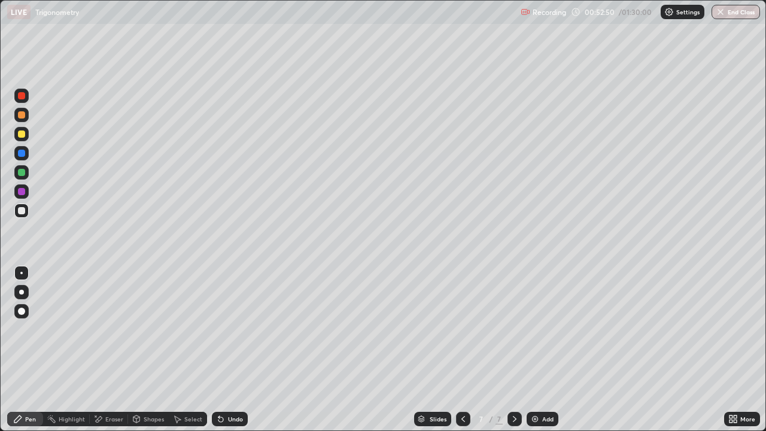
click at [27, 115] on div at bounding box center [21, 115] width 14 height 14
click at [23, 135] on div at bounding box center [21, 133] width 7 height 7
click at [115, 350] on div "Eraser" at bounding box center [114, 419] width 18 height 6
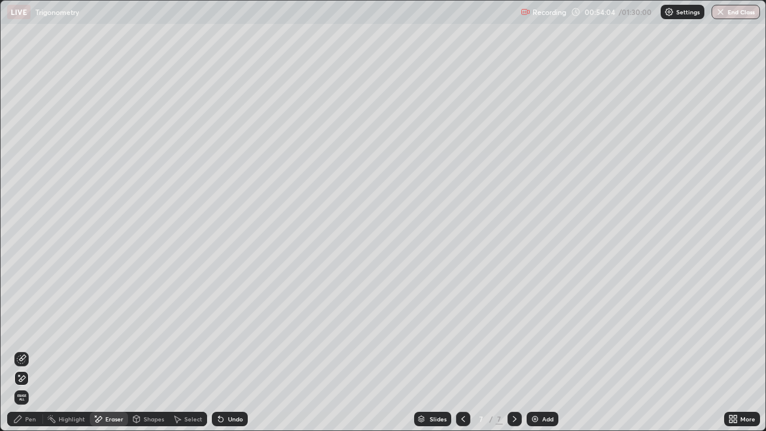
click at [29, 350] on div "Pen" at bounding box center [25, 419] width 36 height 14
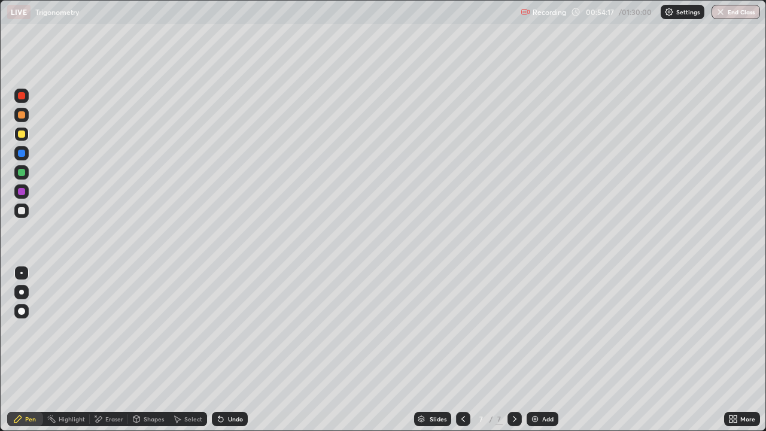
click at [239, 350] on div "Undo" at bounding box center [235, 419] width 15 height 6
click at [234, 350] on div "Undo" at bounding box center [235, 419] width 15 height 6
click at [26, 214] on div at bounding box center [21, 210] width 14 height 14
click at [26, 171] on div at bounding box center [21, 172] width 14 height 14
click at [28, 215] on div at bounding box center [21, 210] width 14 height 14
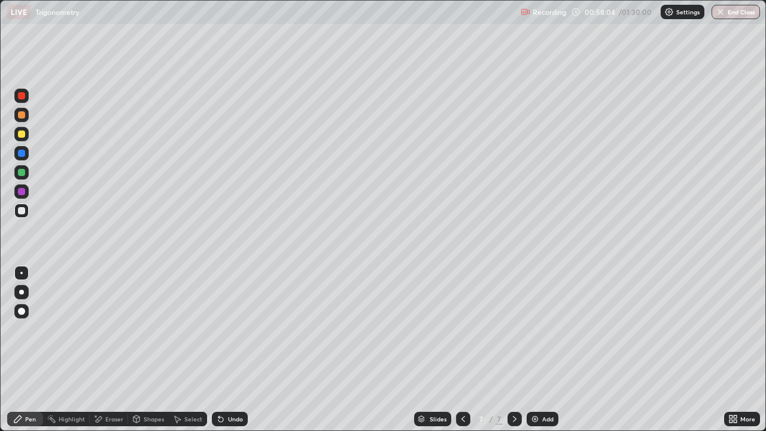
click at [27, 173] on div at bounding box center [21, 172] width 14 height 14
click at [235, 350] on div "Undo" at bounding box center [235, 419] width 15 height 6
click at [238, 350] on div "Undo" at bounding box center [235, 419] width 15 height 6
click at [233, 350] on div "Undo" at bounding box center [230, 419] width 36 height 14
click at [232, 350] on div "Undo" at bounding box center [235, 419] width 15 height 6
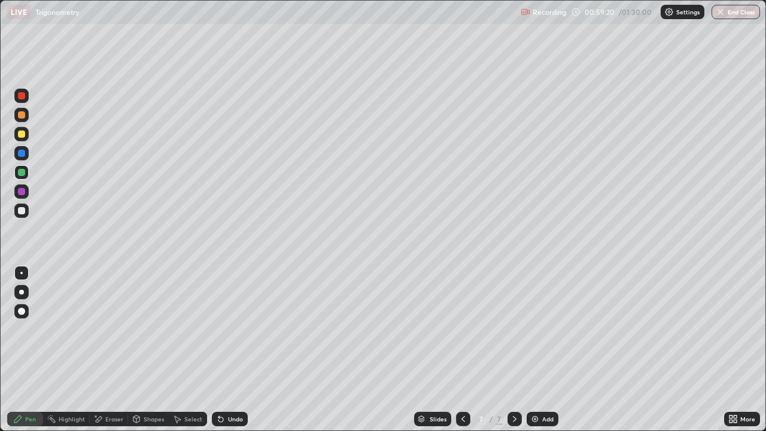
click at [23, 132] on div at bounding box center [21, 133] width 7 height 7
click at [542, 350] on div "Add" at bounding box center [547, 419] width 11 height 6
click at [26, 205] on div at bounding box center [21, 210] width 14 height 14
click at [464, 350] on icon at bounding box center [463, 419] width 10 height 10
click at [476, 350] on div "7" at bounding box center [481, 418] width 12 height 7
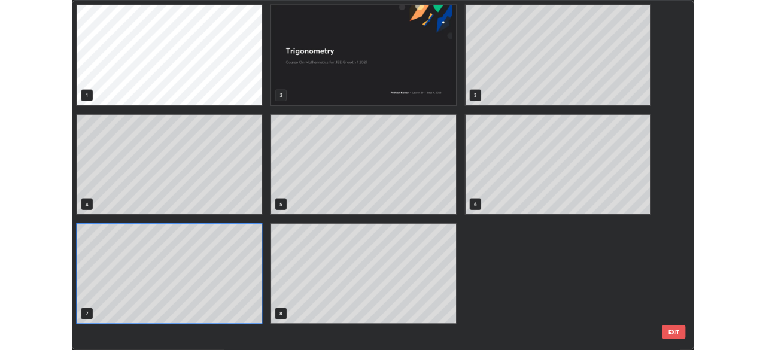
scroll to position [426, 759]
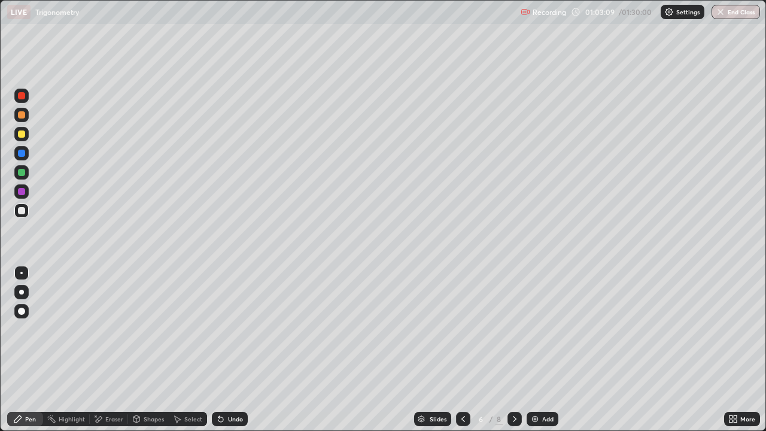
click at [462, 350] on icon at bounding box center [463, 419] width 10 height 10
click at [463, 350] on icon at bounding box center [463, 419] width 10 height 10
click at [463, 350] on icon at bounding box center [463, 419] width 4 height 6
click at [512, 350] on icon at bounding box center [515, 419] width 10 height 10
click at [514, 350] on div at bounding box center [515, 419] width 14 height 14
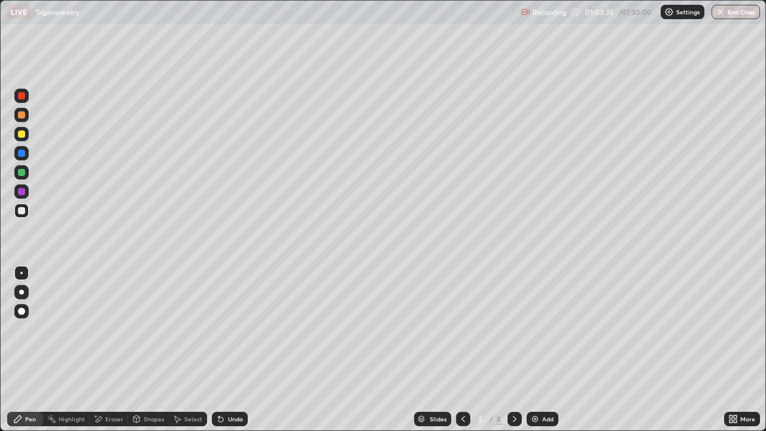
click at [514, 350] on icon at bounding box center [515, 419] width 10 height 10
click at [518, 350] on div at bounding box center [515, 419] width 14 height 14
click at [466, 350] on div at bounding box center [463, 419] width 14 height 14
click at [466, 350] on icon at bounding box center [463, 419] width 10 height 10
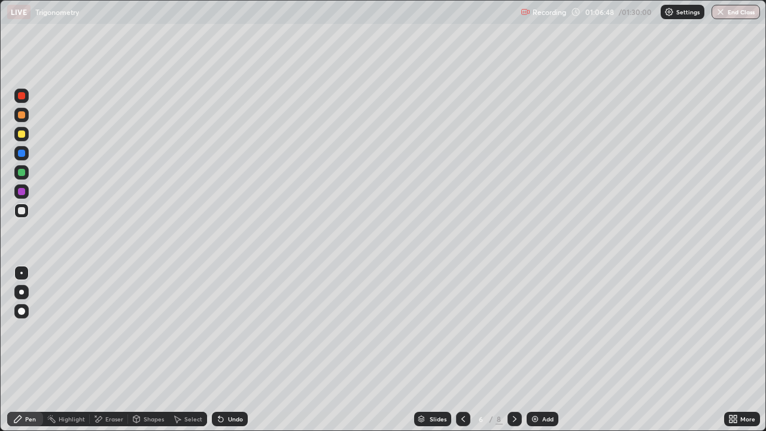
click at [514, 350] on icon at bounding box center [515, 419] width 10 height 10
click at [519, 350] on div at bounding box center [515, 419] width 14 height 14
click at [23, 172] on div at bounding box center [21, 172] width 7 height 7
click at [195, 350] on div "Select" at bounding box center [193, 419] width 18 height 6
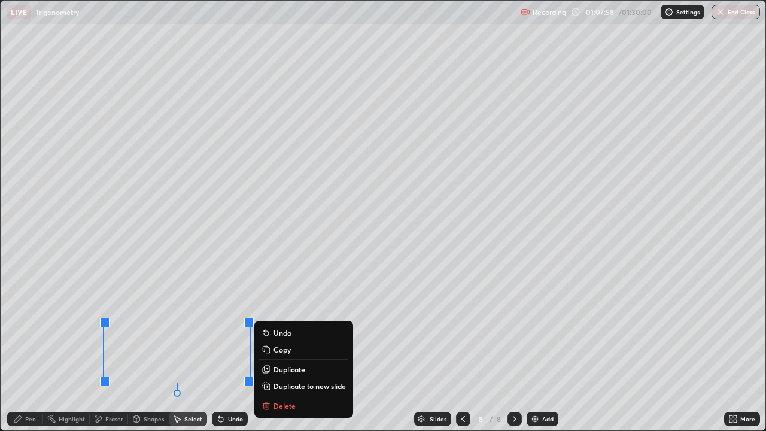
click at [34, 350] on div "Pen" at bounding box center [30, 419] width 11 height 6
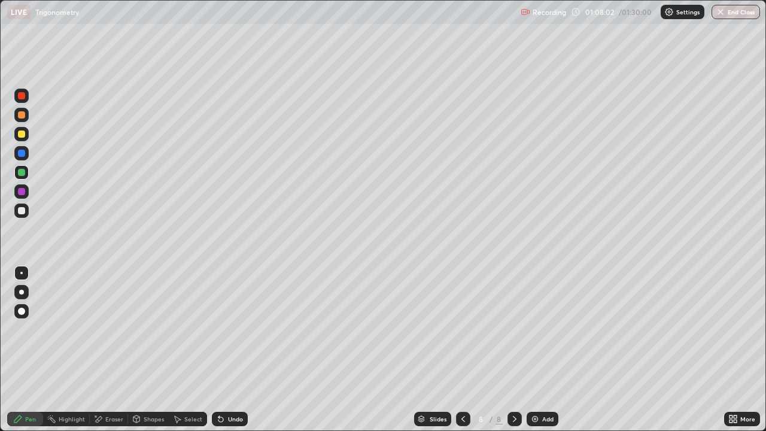
click at [239, 350] on div "Undo" at bounding box center [235, 419] width 15 height 6
click at [161, 350] on div "Shapes" at bounding box center [154, 419] width 20 height 6
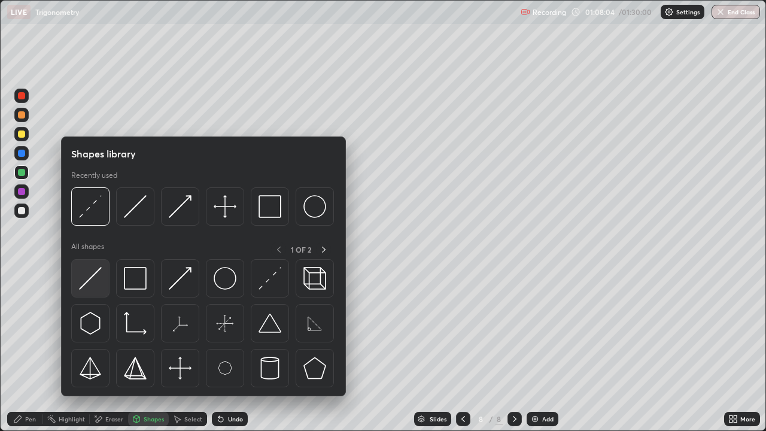
click at [101, 274] on img at bounding box center [90, 278] width 23 height 23
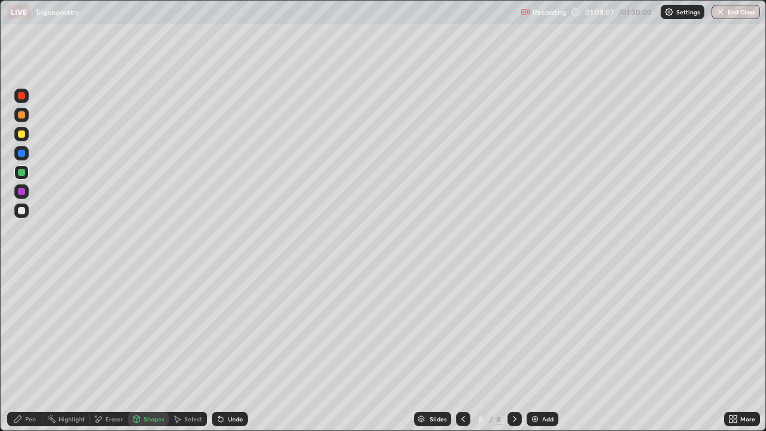
click at [27, 350] on div "Pen" at bounding box center [30, 419] width 11 height 6
click at [121, 350] on div "Eraser" at bounding box center [114, 419] width 18 height 6
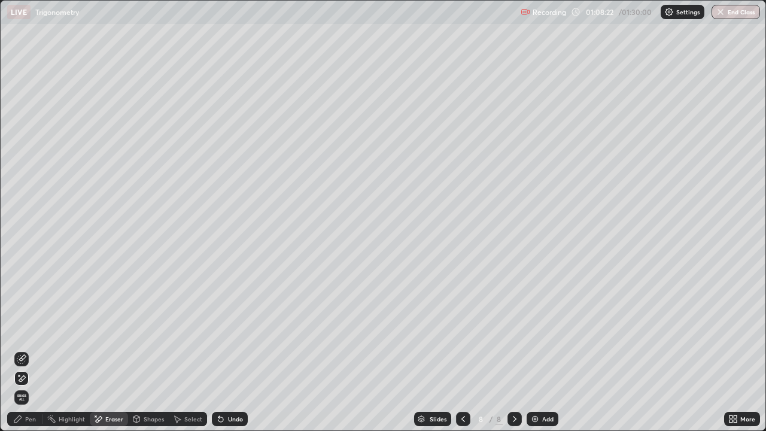
click at [188, 350] on div "Select" at bounding box center [193, 419] width 18 height 6
click at [34, 350] on div "Pen" at bounding box center [30, 419] width 11 height 6
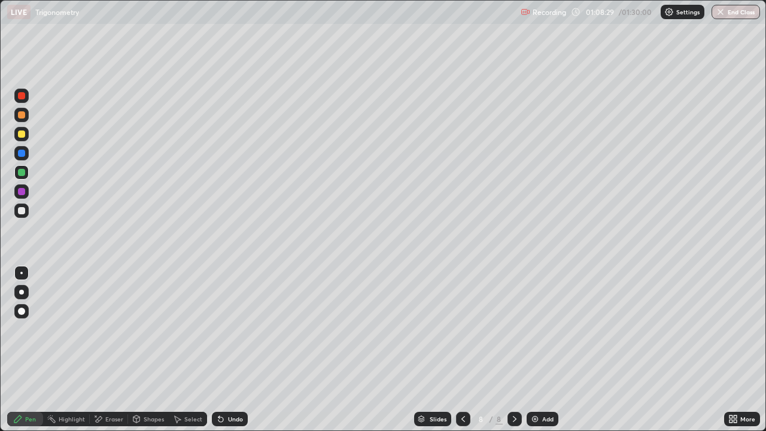
click at [196, 350] on div "Select" at bounding box center [193, 419] width 18 height 6
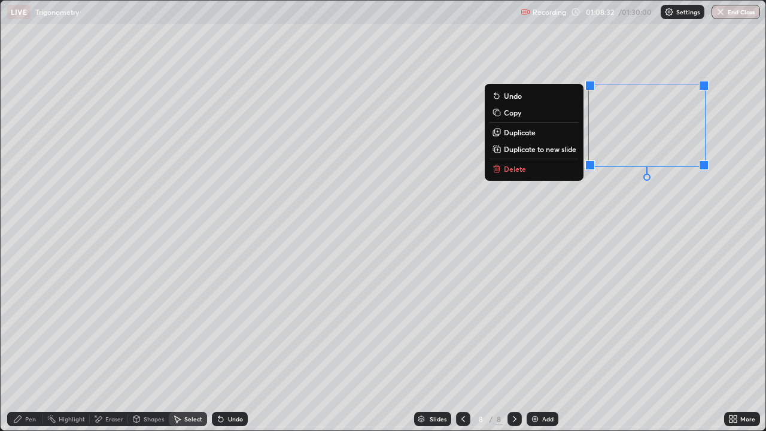
click at [112, 350] on div "Eraser" at bounding box center [114, 419] width 18 height 6
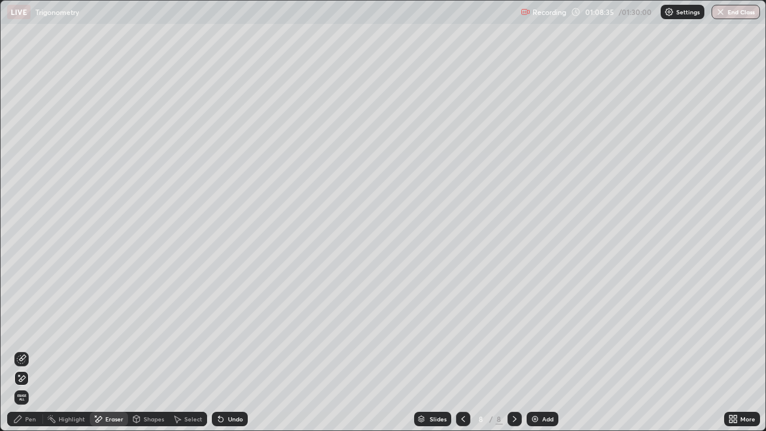
click at [30, 350] on div "Pen" at bounding box center [30, 419] width 11 height 6
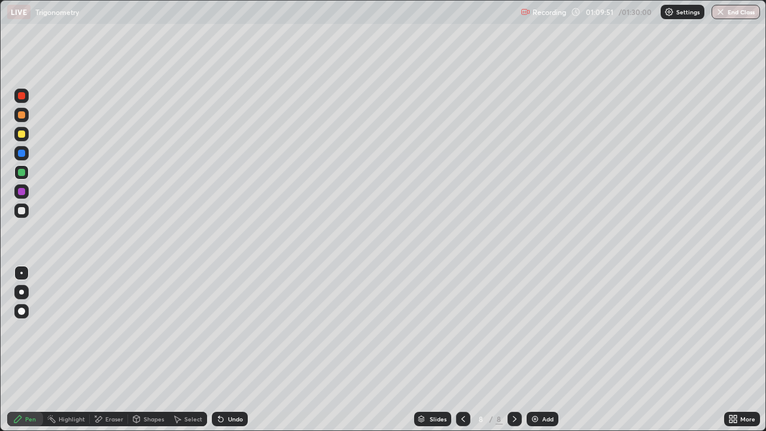
click at [28, 208] on div at bounding box center [21, 210] width 14 height 14
click at [26, 175] on div at bounding box center [21, 172] width 14 height 14
click at [191, 350] on div "Select" at bounding box center [193, 419] width 18 height 6
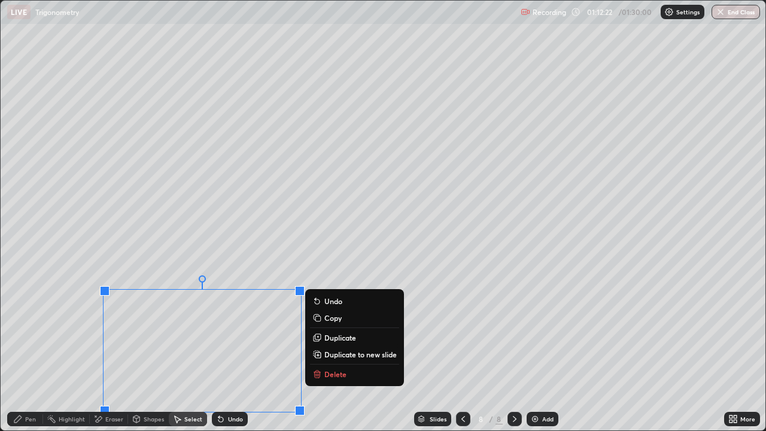
click at [229, 350] on div "Undo" at bounding box center [230, 419] width 36 height 14
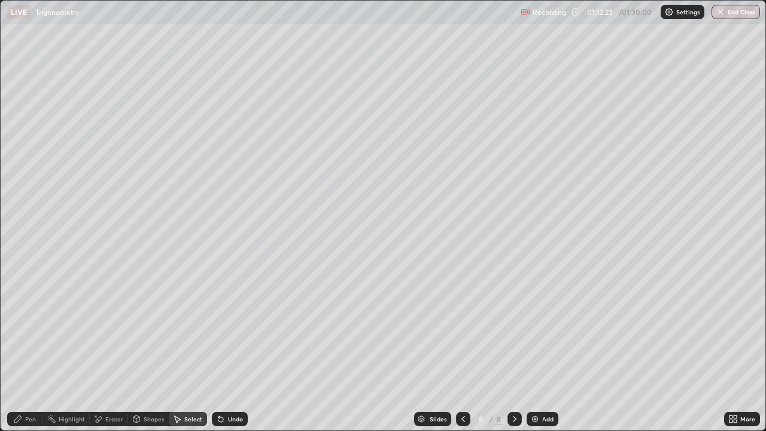
click at [112, 350] on div "Eraser" at bounding box center [114, 419] width 18 height 6
click at [23, 350] on div at bounding box center [21, 359] width 14 height 14
click at [195, 350] on div "Select" at bounding box center [193, 419] width 18 height 6
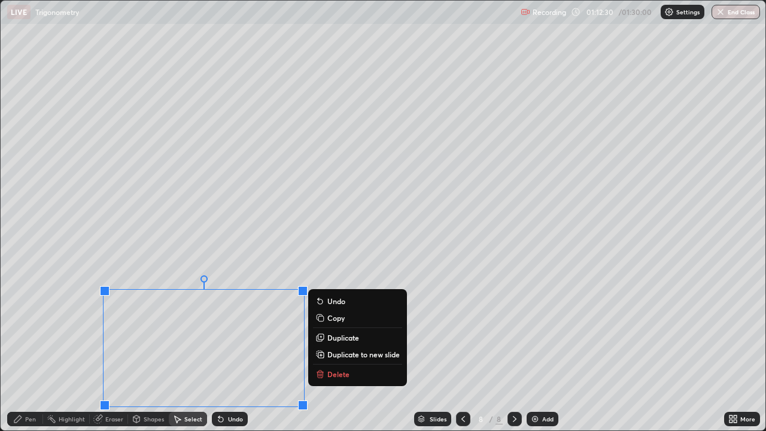
click at [237, 350] on div "Undo" at bounding box center [230, 419] width 36 height 14
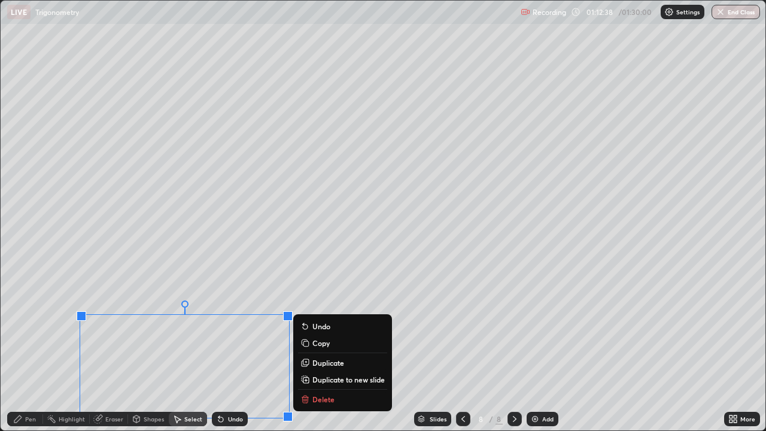
click at [29, 350] on div "Pen" at bounding box center [30, 419] width 11 height 6
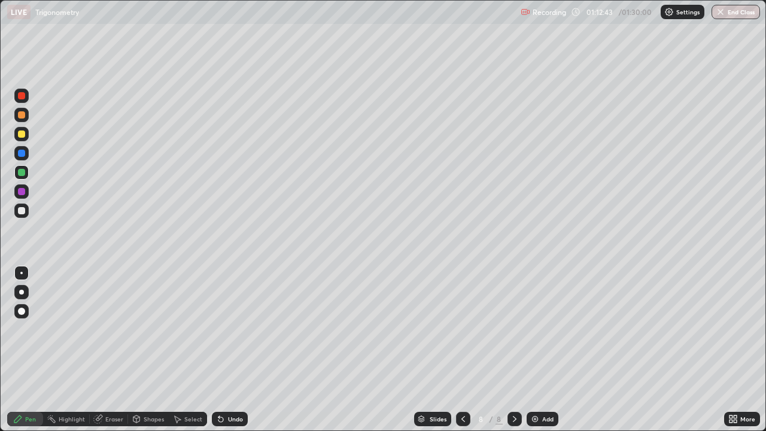
click at [186, 350] on div "Select" at bounding box center [193, 419] width 18 height 6
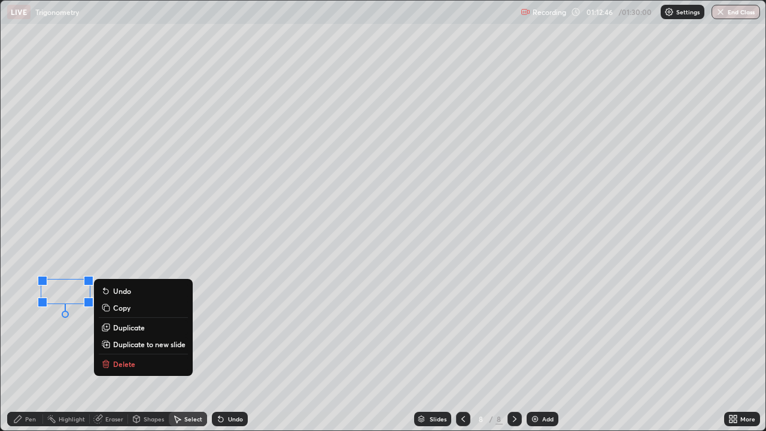
click at [111, 350] on div "Eraser" at bounding box center [114, 419] width 18 height 6
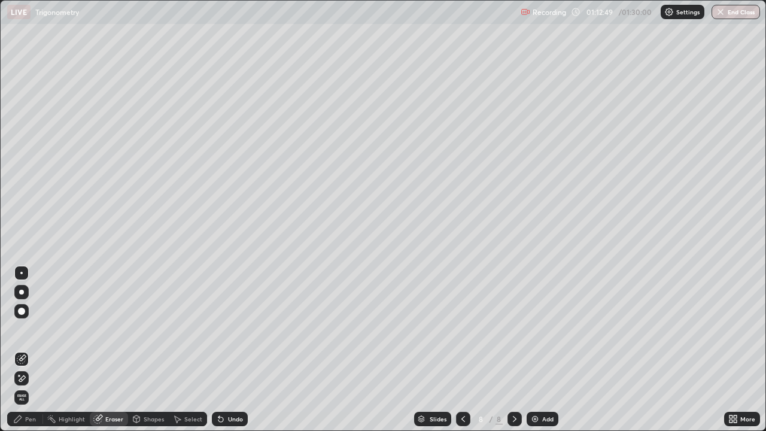
click at [27, 350] on div "Pen" at bounding box center [30, 419] width 11 height 6
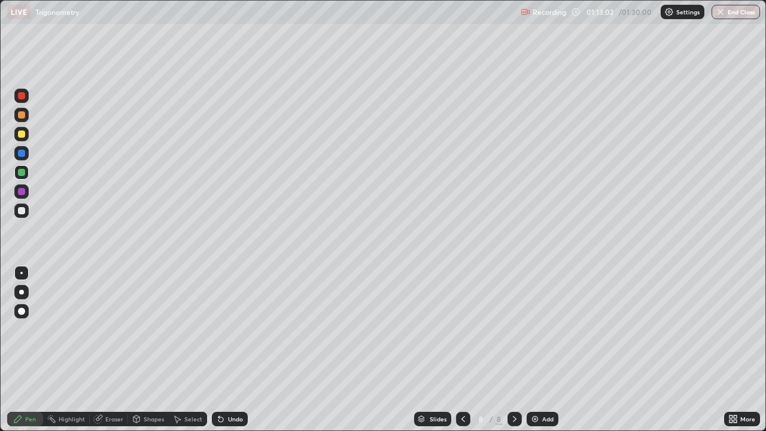
click at [24, 214] on div at bounding box center [21, 210] width 7 height 7
click at [544, 350] on div "Add" at bounding box center [547, 419] width 11 height 6
click at [461, 350] on icon at bounding box center [463, 419] width 4 height 6
click at [21, 133] on div at bounding box center [21, 133] width 7 height 7
click at [28, 211] on div at bounding box center [21, 210] width 14 height 14
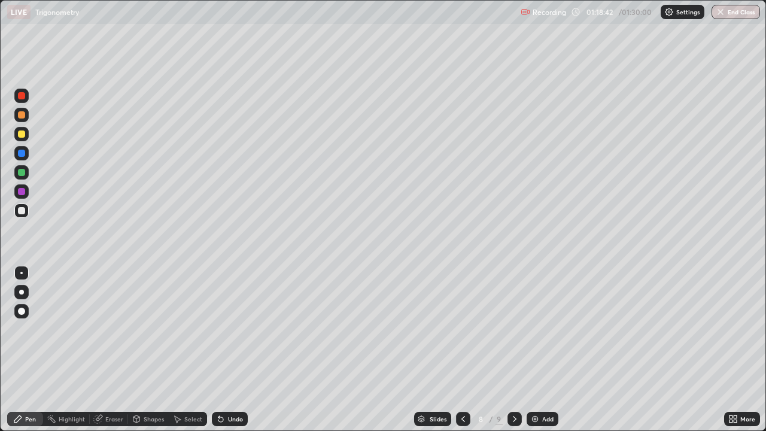
click at [28, 132] on div at bounding box center [21, 134] width 14 height 14
click at [518, 350] on icon at bounding box center [515, 419] width 10 height 10
click at [736, 350] on icon at bounding box center [735, 421] width 3 height 3
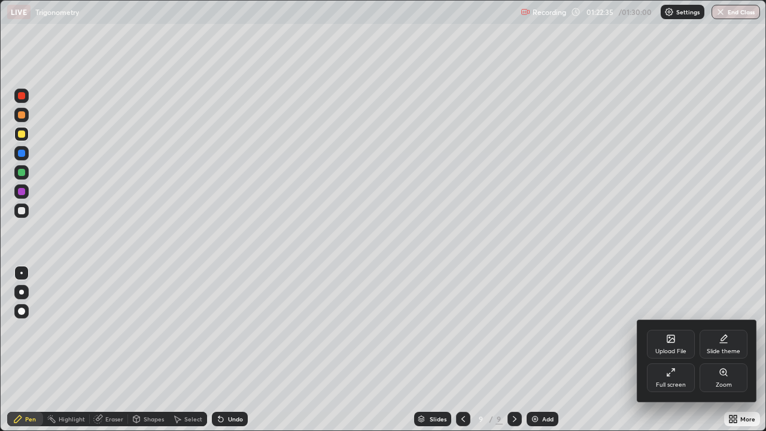
click at [675, 350] on div "Full screen" at bounding box center [671, 377] width 48 height 29
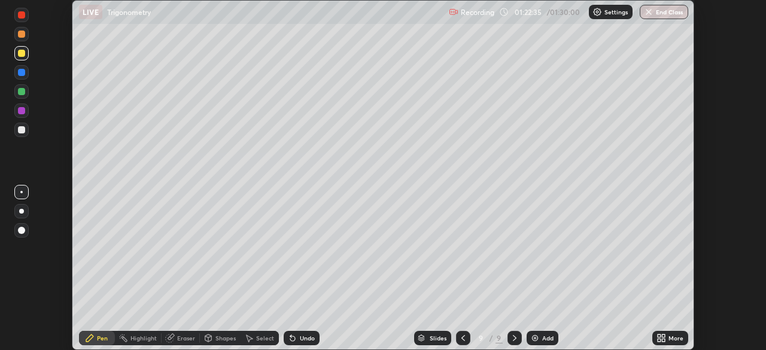
scroll to position [59501, 59085]
click at [667, 14] on button "End Class" at bounding box center [664, 12] width 48 height 14
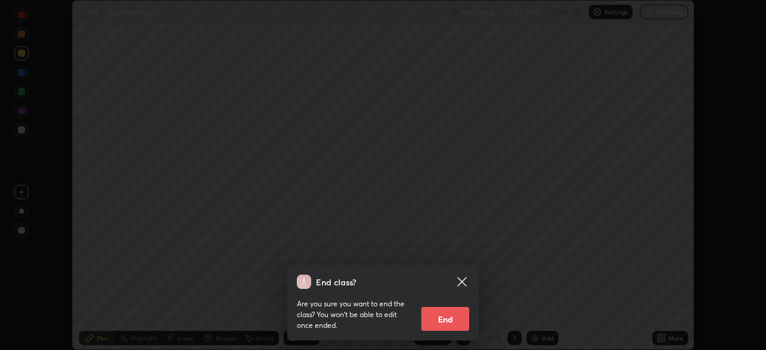
click at [445, 323] on button "End" at bounding box center [445, 319] width 48 height 24
